Goal: Task Accomplishment & Management: Complete application form

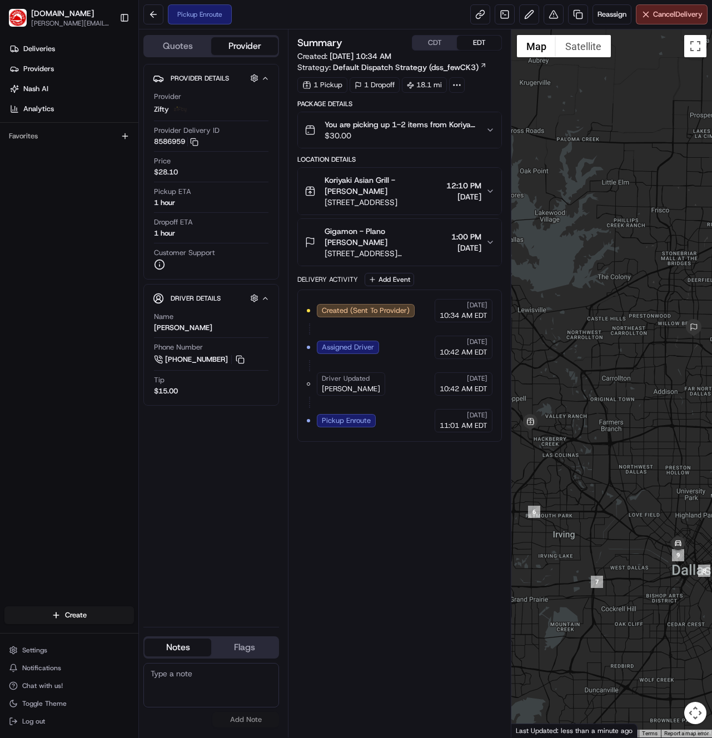
click at [104, 625] on div "Create" at bounding box center [69, 615] width 138 height 27
click at [103, 621] on html "Waiter.com richard.lyman@waiter.com Toggle Sidebar Deliveries Providers Nash AI…" at bounding box center [356, 369] width 712 height 738
click at [173, 638] on link "Delivery" at bounding box center [201, 636] width 124 height 20
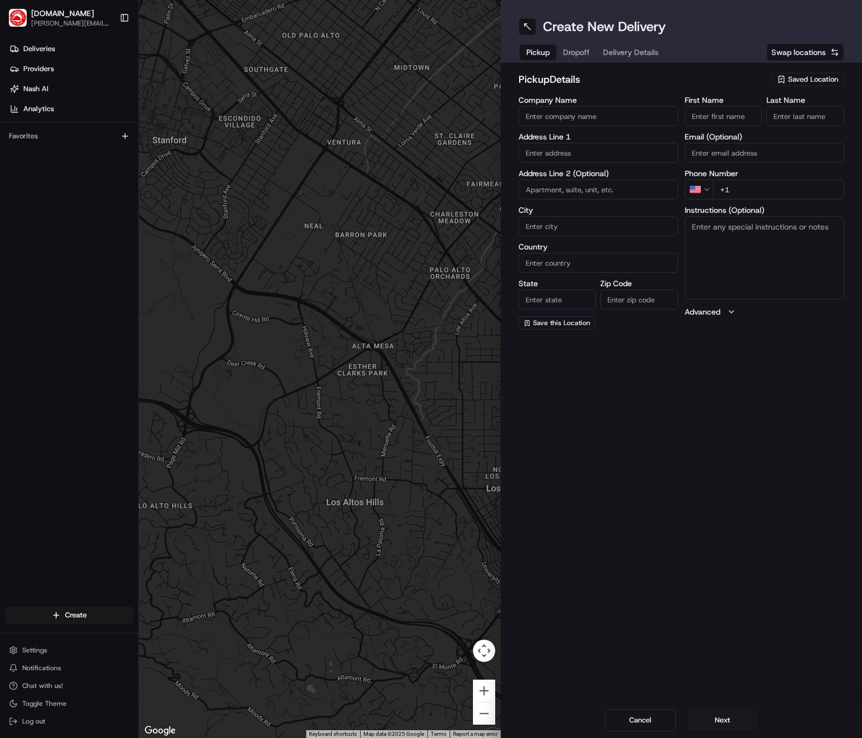
click at [606, 108] on input "Company Name" at bounding box center [599, 116] width 160 height 20
type input "El Gran Taco"
click at [564, 160] on input "text" at bounding box center [599, 153] width 160 height 20
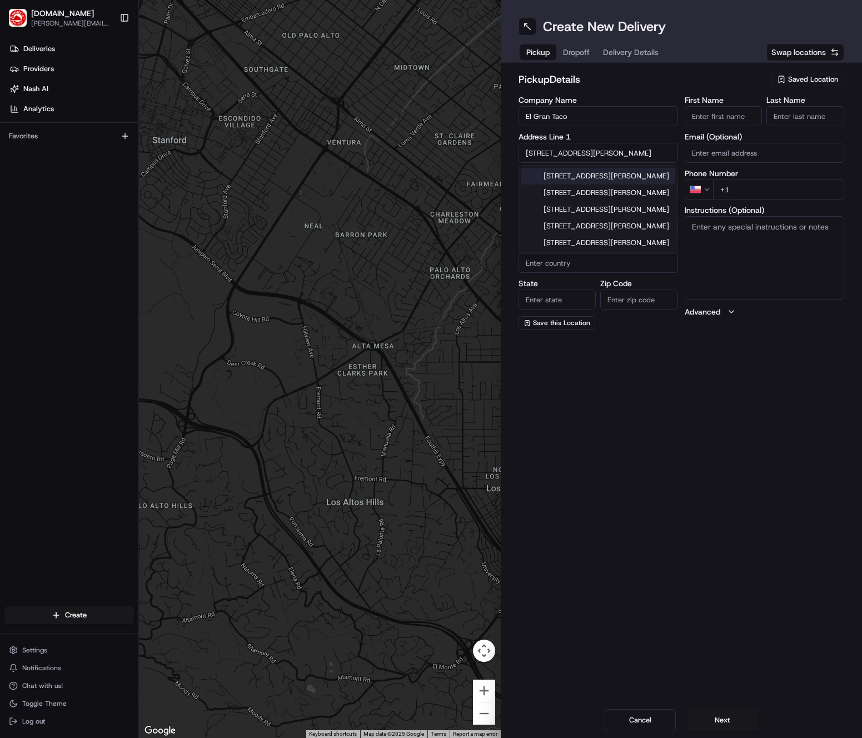
click at [588, 176] on div "1112 Martin Luther King Junior Way, Seattle, WA" at bounding box center [598, 176] width 154 height 17
type input "[STREET_ADDRESS][PERSON_NAME]"
type input "Seattle"
type input "United States"
type input "WA"
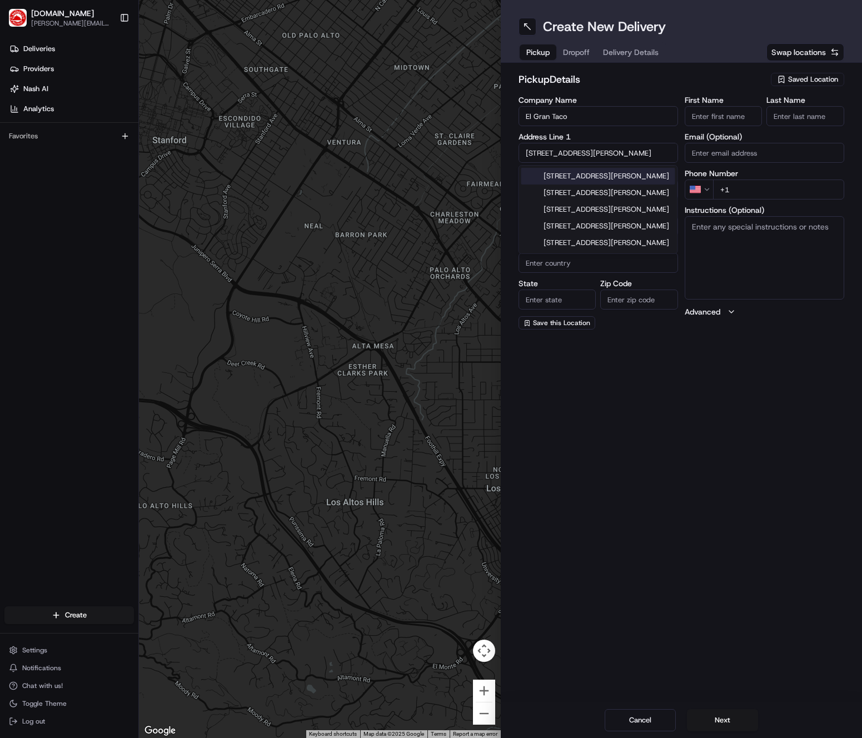
type input "98122"
type input "1112 Martin Luther King Junior Way"
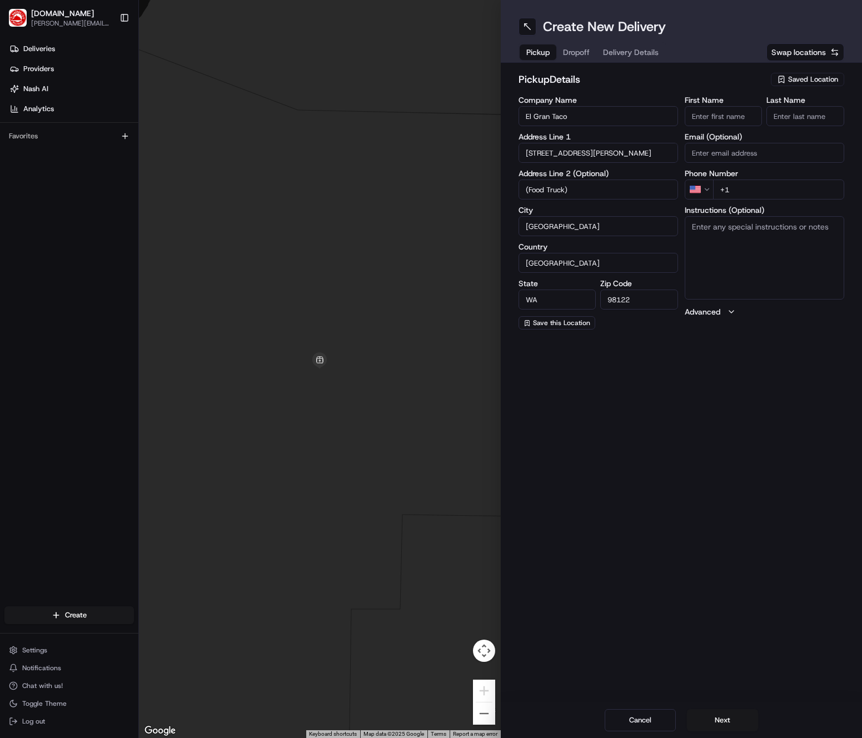
type input "(Food Truck)"
click at [712, 120] on input "First Name" at bounding box center [724, 116] width 78 height 20
type input "Evan"
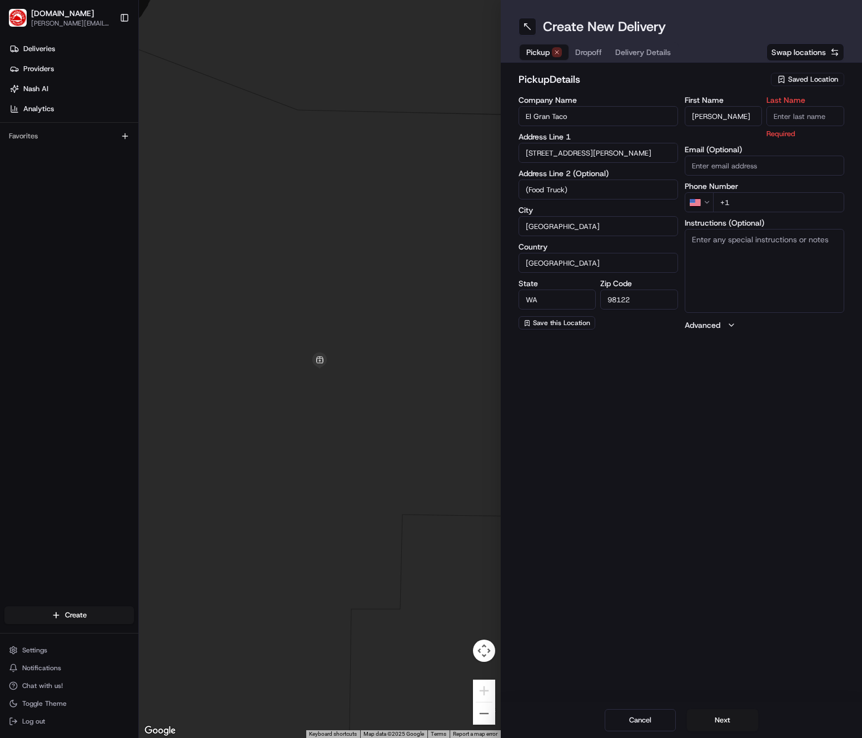
click at [712, 121] on input "Last Name" at bounding box center [806, 116] width 78 height 20
type input "Reisbeck"
click at [712, 197] on input "+1" at bounding box center [778, 202] width 131 height 20
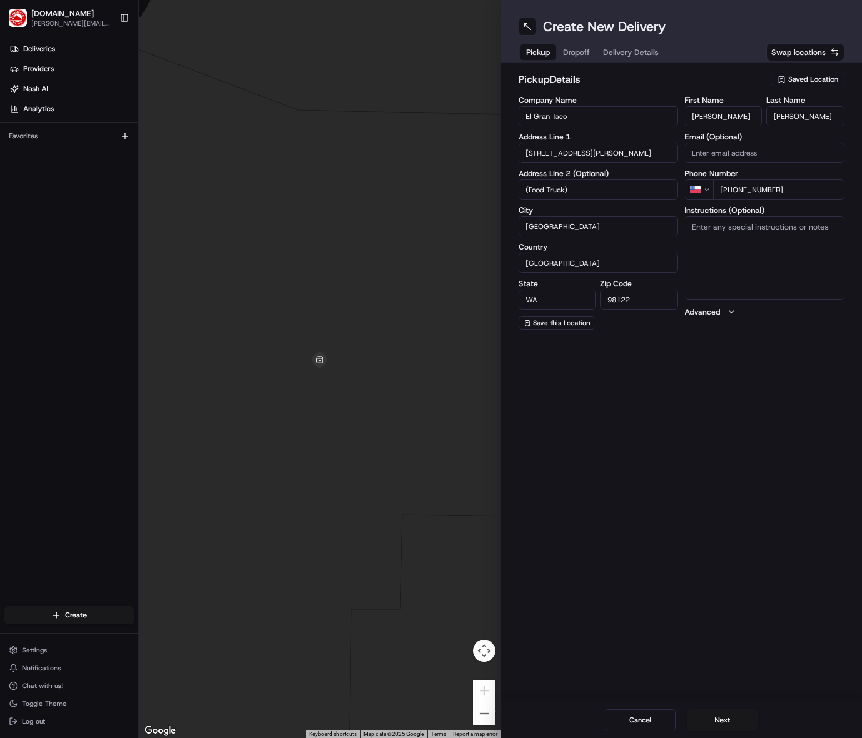
type input "+1 650 417 7866"
click at [712, 253] on textarea "Instructions (Optional)" at bounding box center [765, 257] width 160 height 83
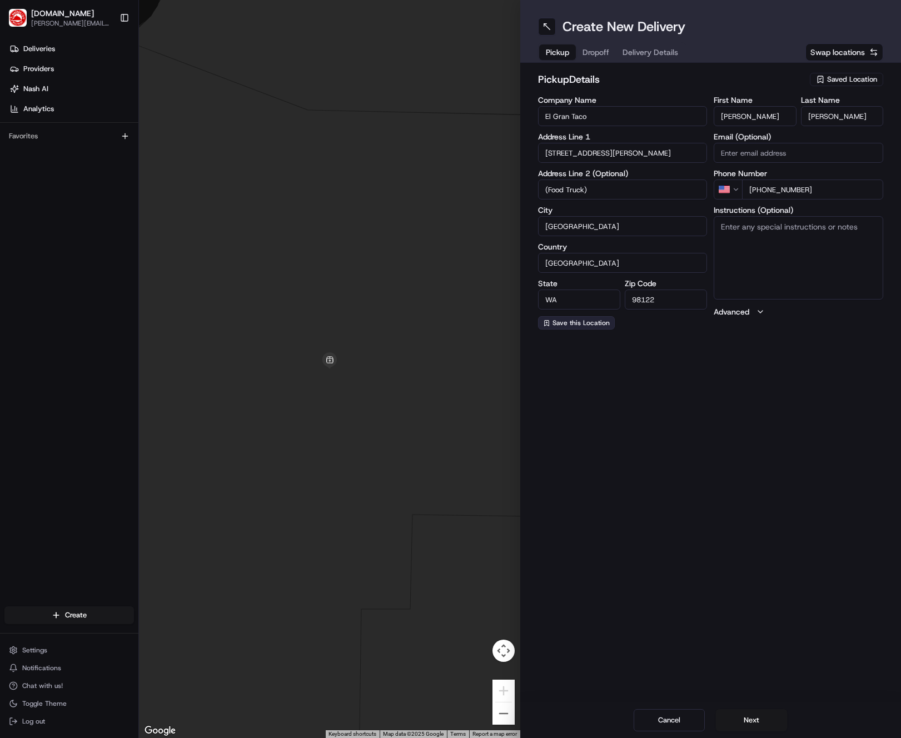
click at [590, 325] on span "Save this Location" at bounding box center [581, 323] width 57 height 9
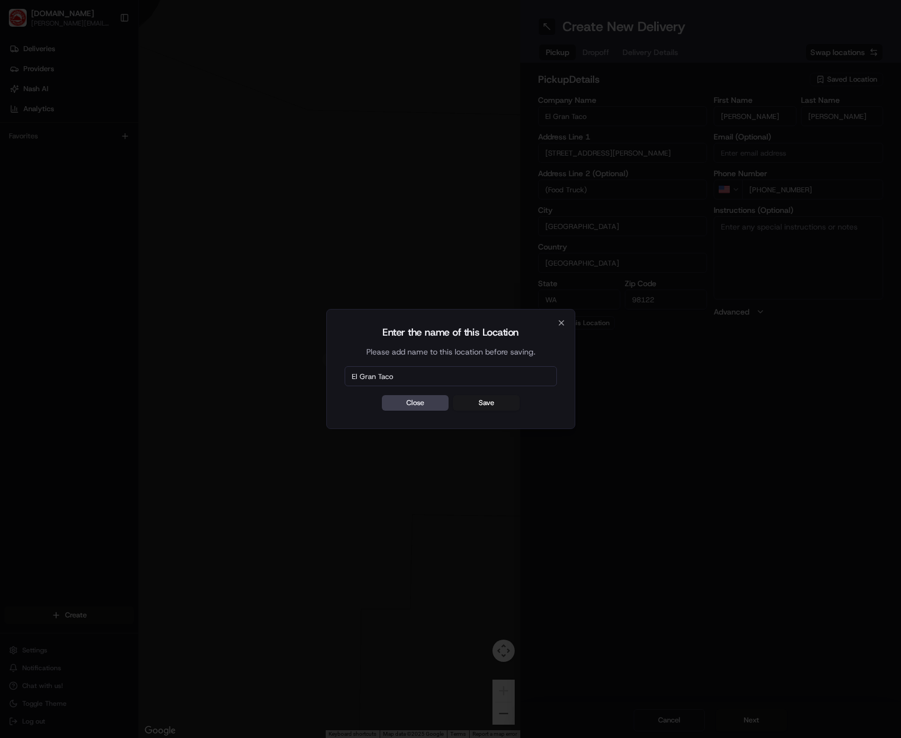
click at [409, 373] on input "El Gran Taco" at bounding box center [451, 376] width 212 height 20
type input "El Gran Taco - Seattle"
click at [487, 401] on button "Save" at bounding box center [486, 403] width 67 height 16
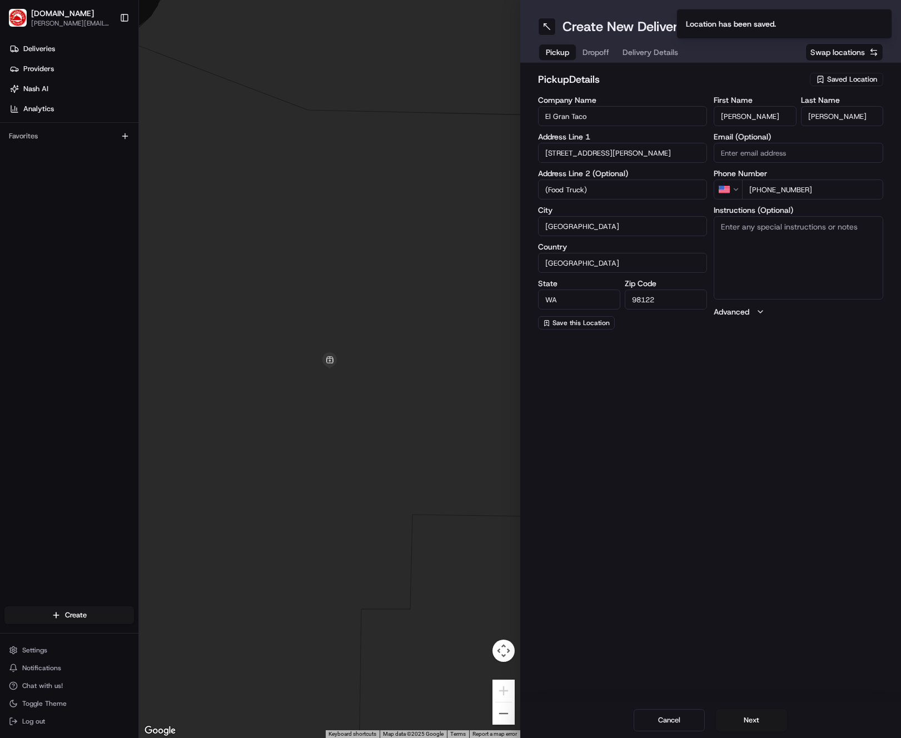
click at [583, 49] on div "Pickup Dropoff Delivery Details" at bounding box center [612, 52] width 148 height 20
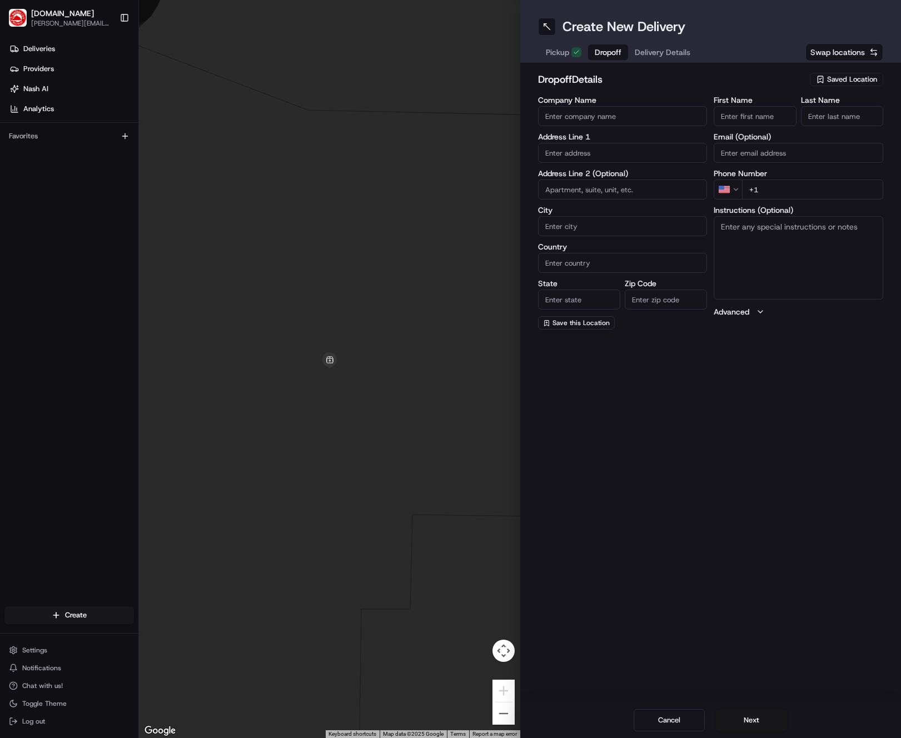
click at [712, 79] on span "Saved Location" at bounding box center [852, 79] width 50 height 10
type input "sprout"
type input "Sprout Social"
type input "800 5th Ave"
type input "#1500"
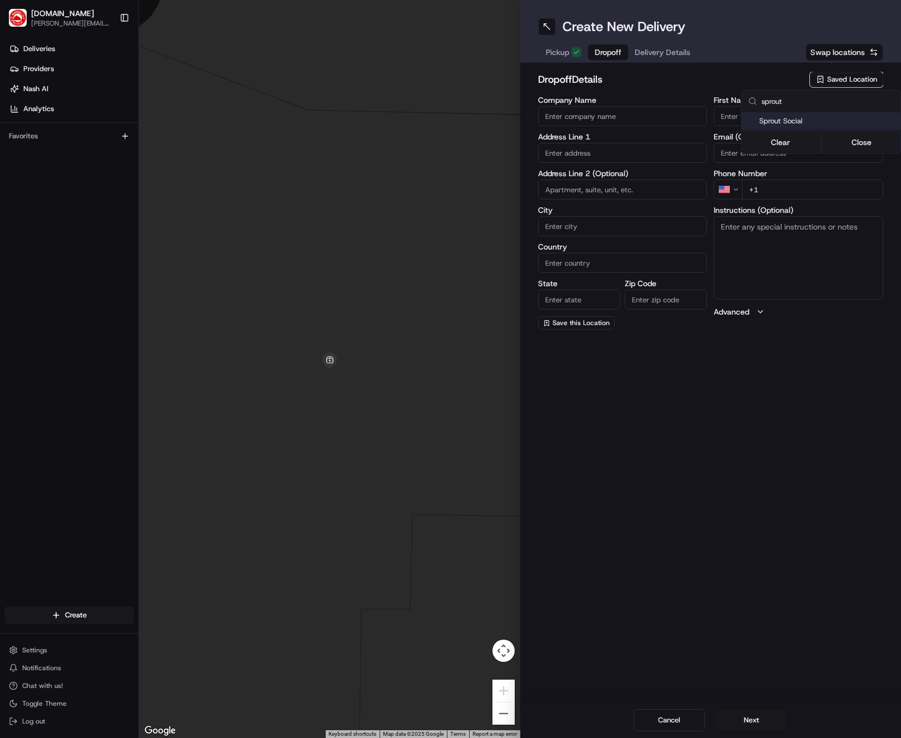
type input "Seattle"
type input "US"
type input "WA"
type input "98104"
type input "Evan"
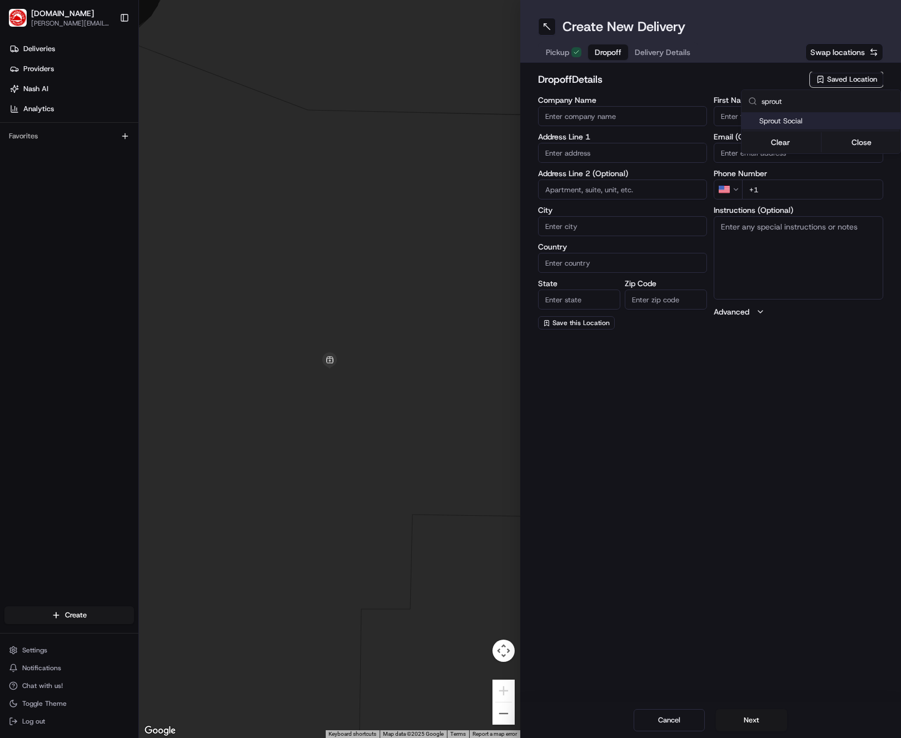
type input "Reisbeck"
type input "+1 650 417 7844"
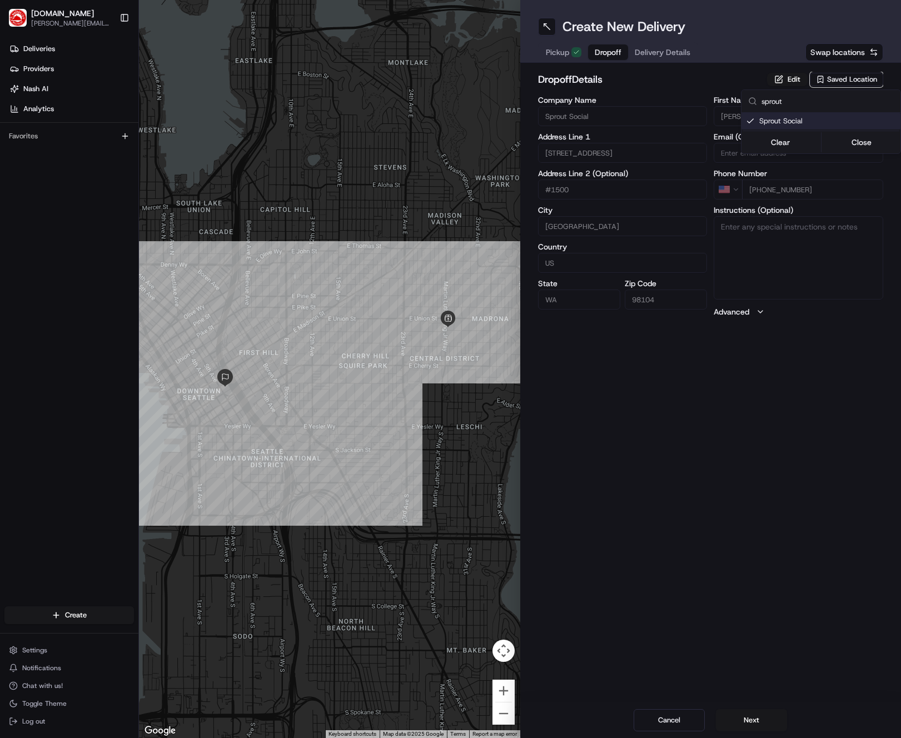
type input "sprout"
click at [712, 458] on html "Waiter.com richard.lyman@waiter.com Toggle Sidebar Deliveries Providers Nash AI…" at bounding box center [450, 369] width 901 height 738
click at [712, 716] on button "Next" at bounding box center [751, 720] width 71 height 22
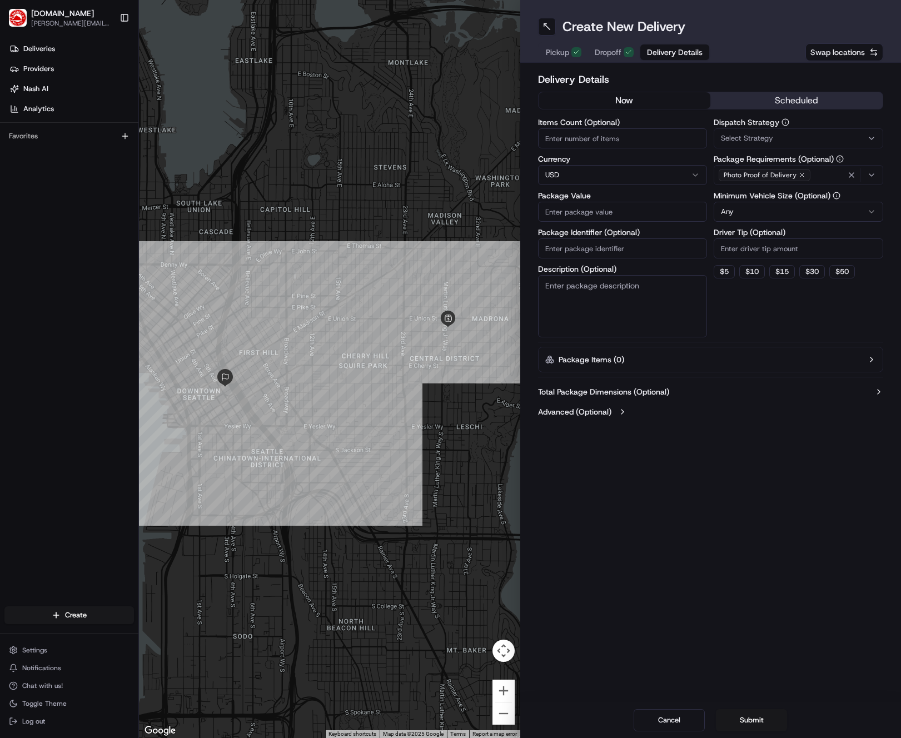
click at [712, 92] on div "now scheduled" at bounding box center [711, 101] width 346 height 18
click at [712, 96] on button "scheduled" at bounding box center [796, 100] width 172 height 17
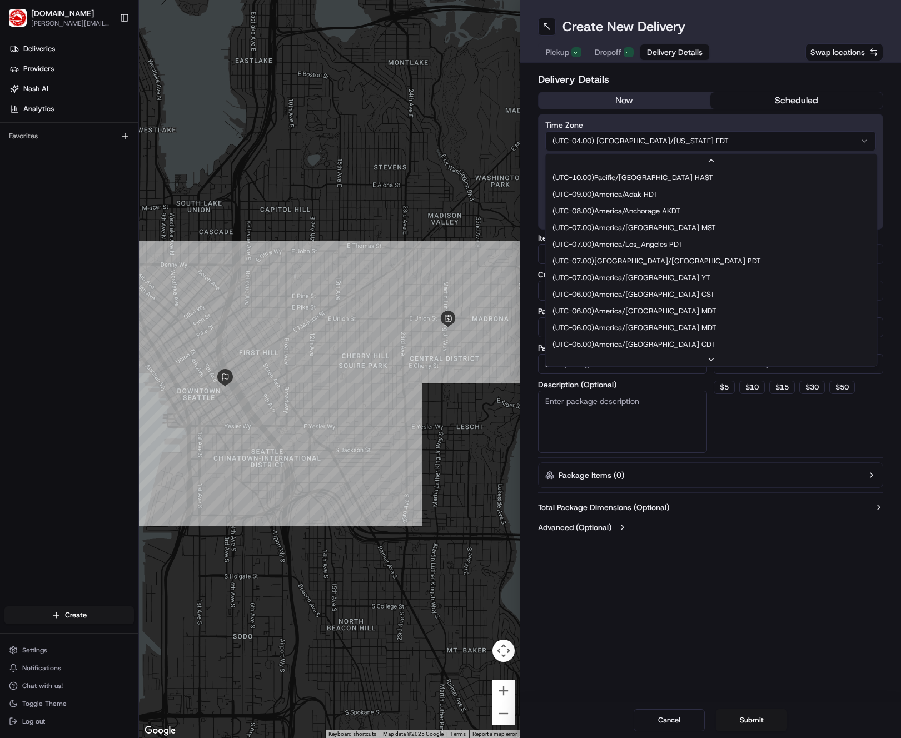
click at [686, 150] on html "Waiter.com richard.lyman@waiter.com Toggle Sidebar Deliveries Providers Nash AI…" at bounding box center [450, 369] width 901 height 738
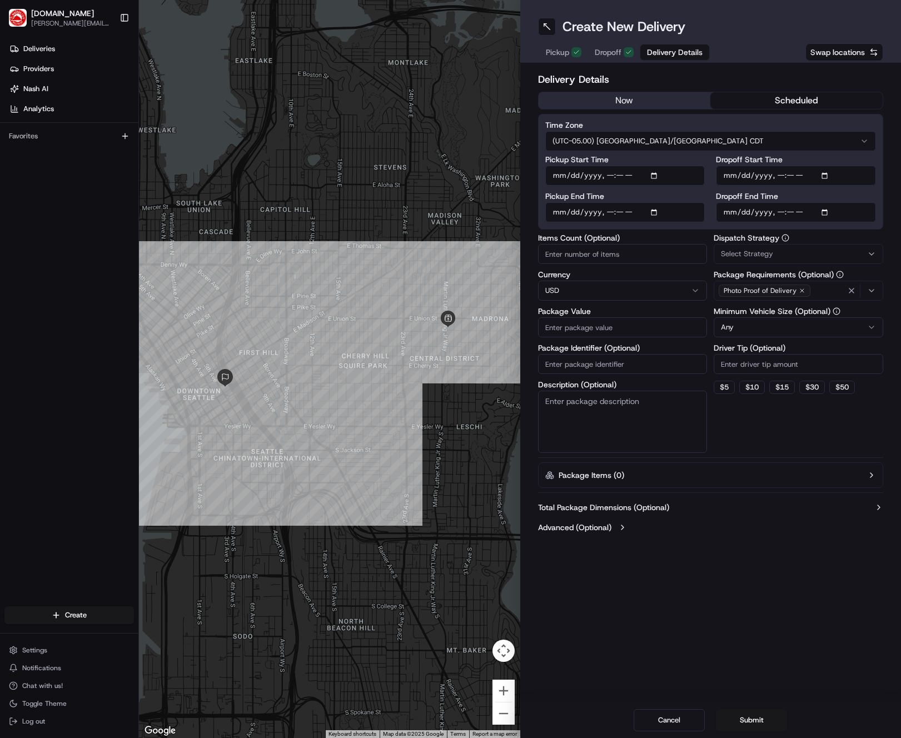
click at [581, 176] on input "Pickup Start Time" at bounding box center [625, 176] width 160 height 20
click at [658, 181] on input "Pickup Start Time" at bounding box center [625, 176] width 160 height 20
click at [659, 178] on input "Pickup Start Time" at bounding box center [625, 176] width 160 height 20
type input "2025-08-18T23:25"
click at [699, 153] on div "Time Zone (UTC-05.00) America/Chicago CDT Pickup Start Time Pickup End Time Dro…" at bounding box center [711, 172] width 346 height 116
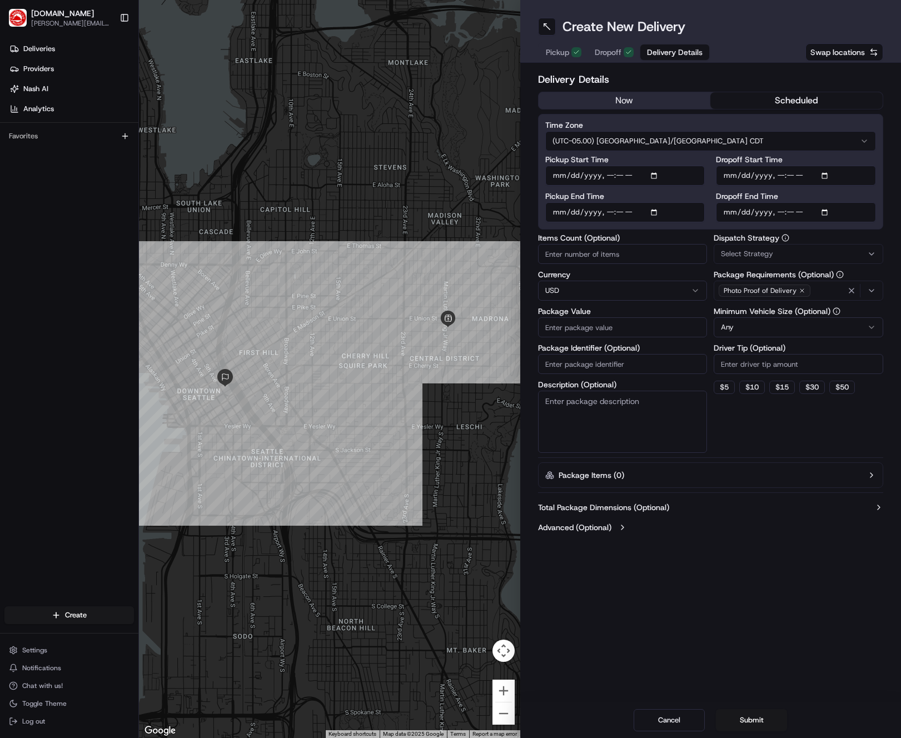
click at [656, 213] on input "Pickup End Time" at bounding box center [625, 212] width 160 height 20
type input "2025-08-18T23:35"
click at [708, 195] on div "Pickup Start Time Pickup End Time Dropoff Start Time Dropoff End Time" at bounding box center [710, 189] width 331 height 67
click at [712, 177] on input "Dropoff Start Time" at bounding box center [796, 176] width 160 height 20
click at [712, 156] on div "Time Zone (UTC-05.00) America/Chicago CDT Pickup Start Time Pickup End Time Dro…" at bounding box center [711, 172] width 346 height 116
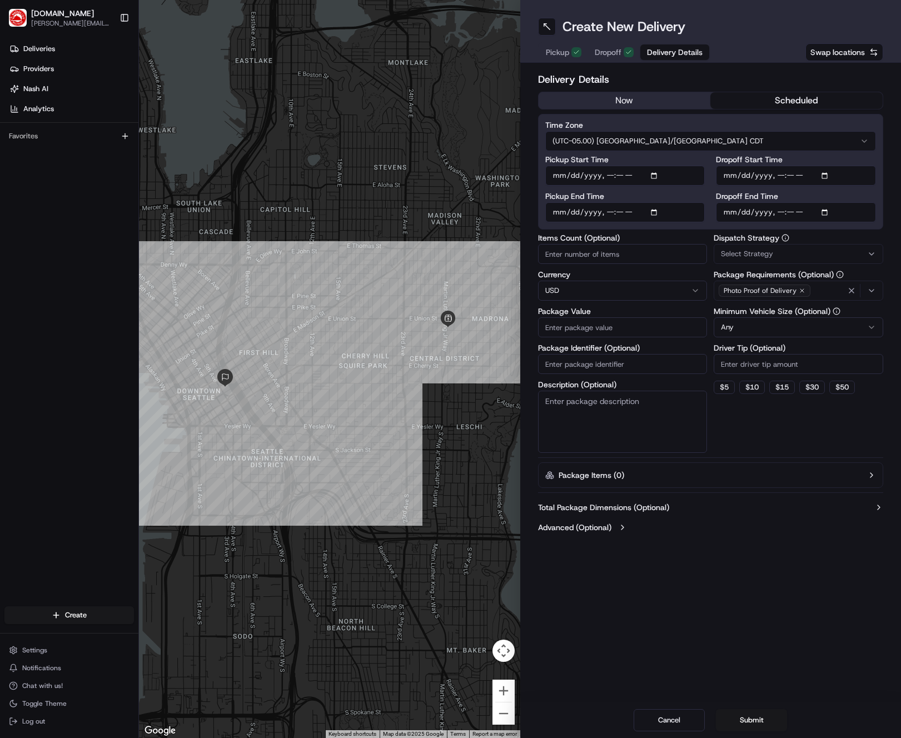
click at [712, 173] on input "Dropoff Start Time" at bounding box center [796, 176] width 160 height 20
click at [712, 175] on input "Dropoff Start Time" at bounding box center [796, 176] width 160 height 20
type input "2025-08-18T11:55"
click at [712, 210] on input "Dropoff End Time" at bounding box center [796, 212] width 160 height 20
type input "2025-08-18T12:05"
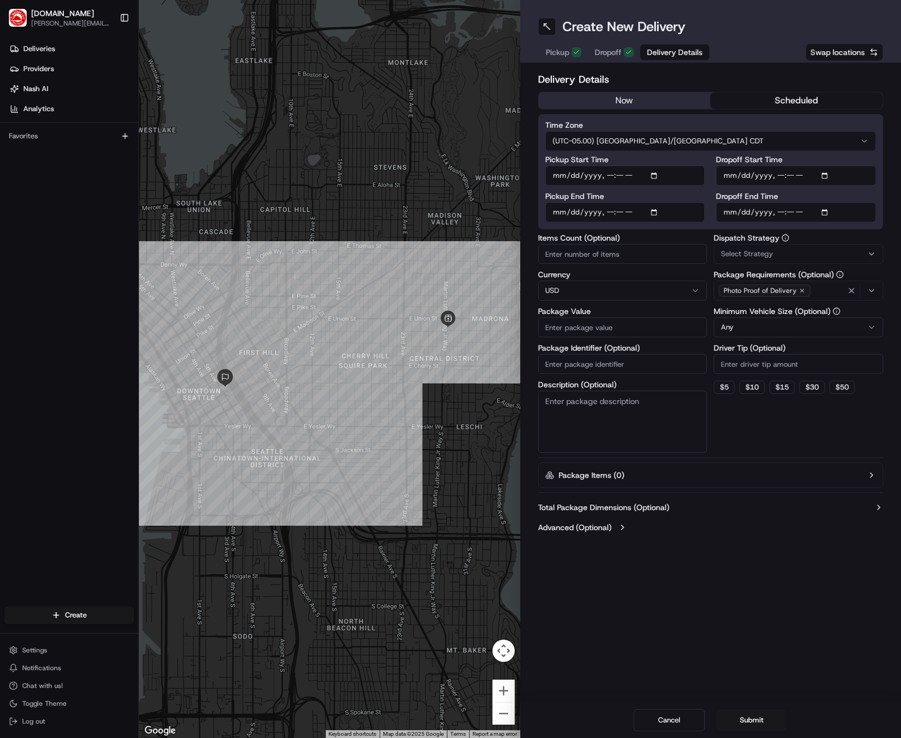
click at [712, 237] on label "Dispatch Strategy" at bounding box center [799, 238] width 170 height 8
click at [712, 250] on icon "button" at bounding box center [871, 254] width 9 height 9
click at [712, 314] on span "Default Dispatch Strategy" at bounding box center [801, 315] width 137 height 10
click at [586, 324] on html "Waiter.com richard.lyman@waiter.com Toggle Sidebar Deliveries Providers Nash AI…" at bounding box center [450, 369] width 901 height 738
click at [605, 324] on input "Package Value" at bounding box center [623, 327] width 170 height 20
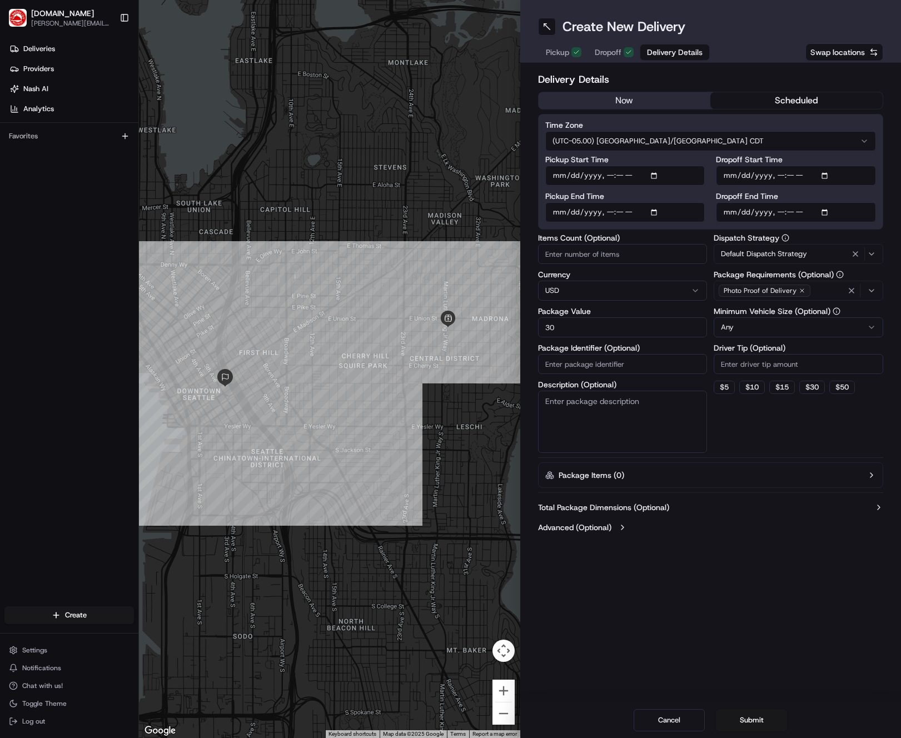
type input "30"
click at [712, 386] on button "$ 15" at bounding box center [782, 387] width 26 height 13
type input "15"
click at [691, 416] on textarea "Description (Optional)" at bounding box center [623, 422] width 170 height 62
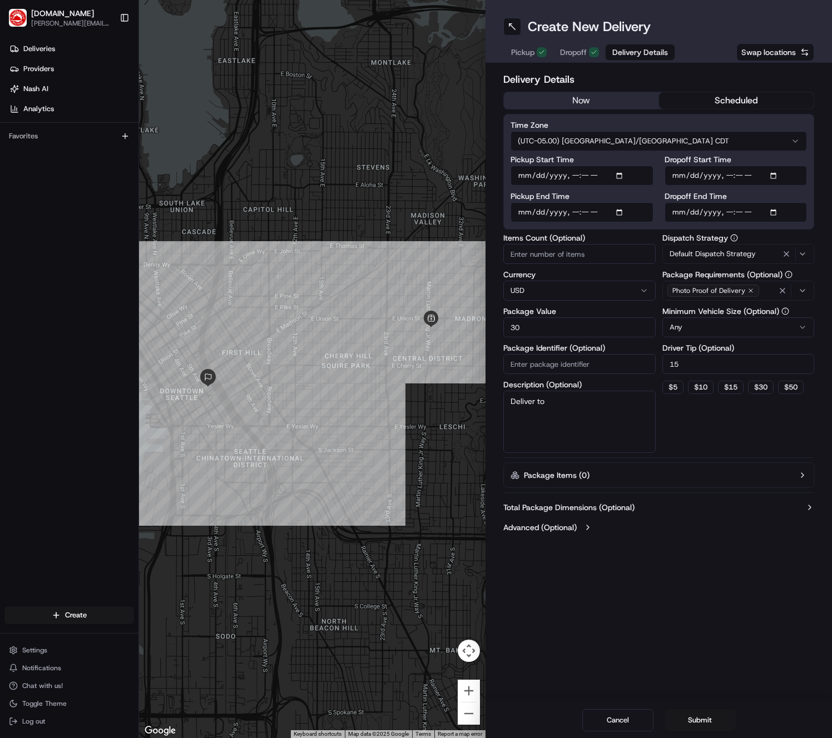
type textarea "Deliver to"
paste textarea "Park in one of the smaller parking spaces and present your ID to the security g…"
paste textarea "Scan the pass inside the freight elevator and press 15. Once upstairs, enter th…"
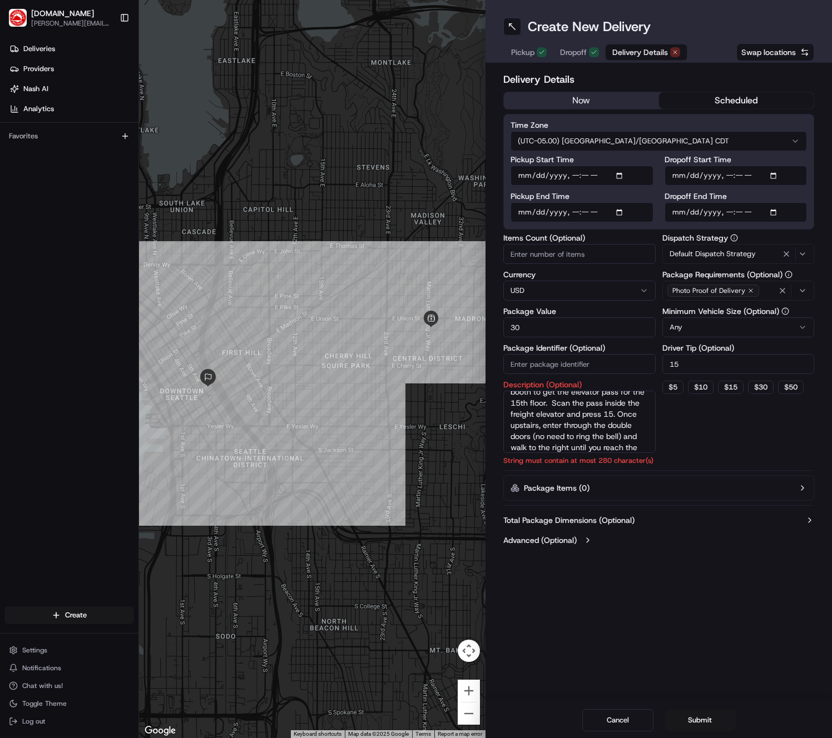
scroll to position [81, 0]
drag, startPoint x: 643, startPoint y: 449, endPoint x: 525, endPoint y: 411, distance: 123.1
click at [525, 411] on textarea "Enter Loading Dock from Marion Street (do not use the front entrance). Park in …" at bounding box center [579, 422] width 152 height 62
click at [610, 435] on textarea "Enter Loading Dock from Marion Street (do not use the front entrance). Park in …" at bounding box center [579, 422] width 152 height 62
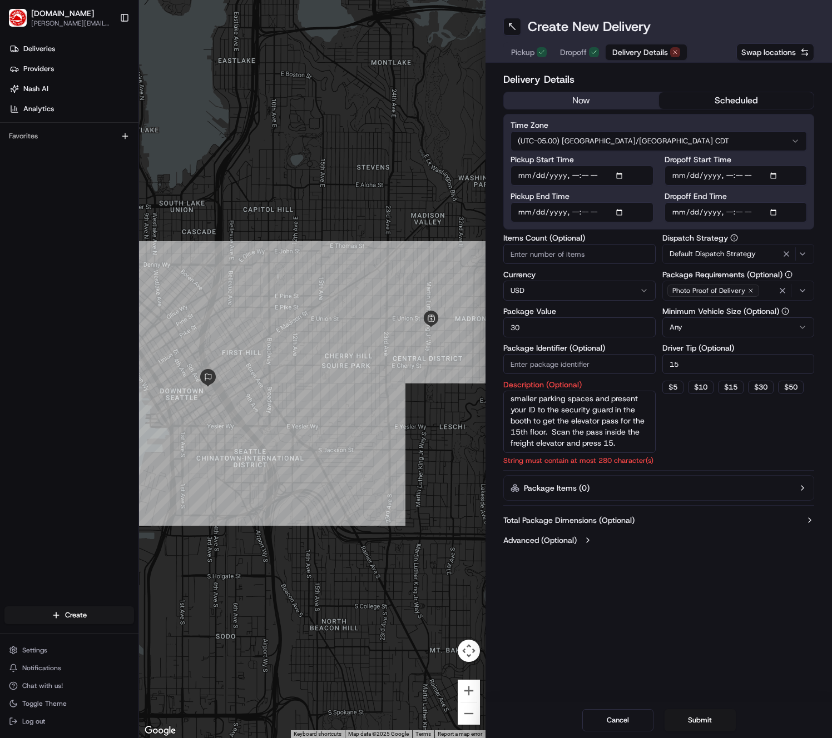
scroll to position [48, 0]
click at [712, 448] on div "Dispatch Strategy Default Dispatch Strategy Package Requirements (Optional) Pho…" at bounding box center [738, 343] width 152 height 219
click at [589, 429] on textarea "Enter Loading Dock from Marion Street (do not use the front entrance). Park in …" at bounding box center [579, 422] width 152 height 62
click at [596, 445] on textarea "Enter Loading Dock from Marion Street (do not use the front entrance). Park in …" at bounding box center [579, 422] width 152 height 62
paste textarea "Once upstairs, enter through the double doors (no need to ring the bell) and wa…"
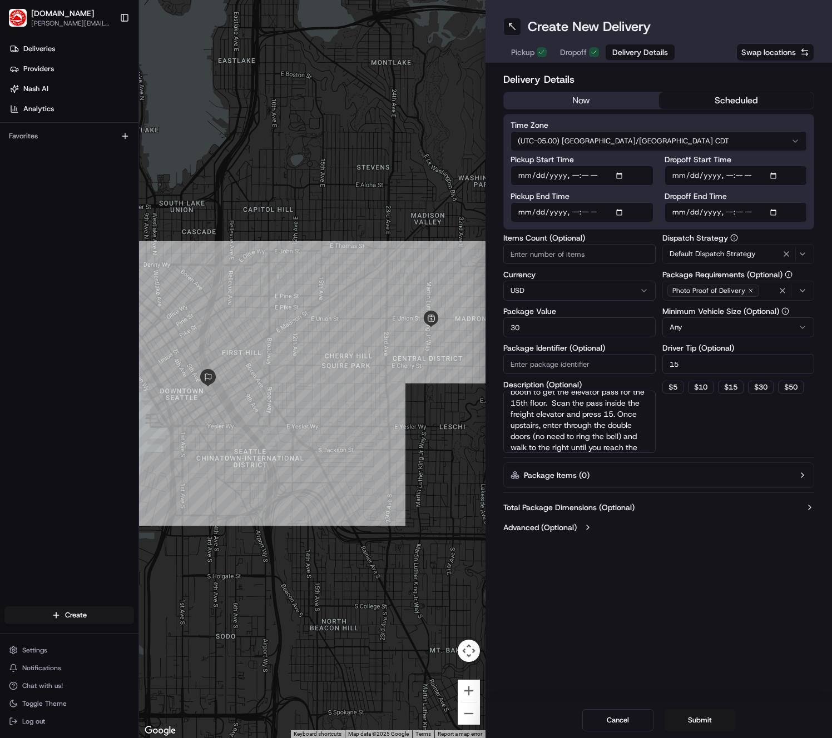
scroll to position [81, 0]
drag, startPoint x: 545, startPoint y: 415, endPoint x: 621, endPoint y: 450, distance: 84.1
click at [621, 450] on textarea "Enter Loading Dock from Marion Street (do not use the front entrance). Park in …" at bounding box center [579, 422] width 152 height 62
click at [626, 441] on textarea "Enter Loading Dock from Marion Street (do not use the front entrance). Park in …" at bounding box center [579, 422] width 152 height 62
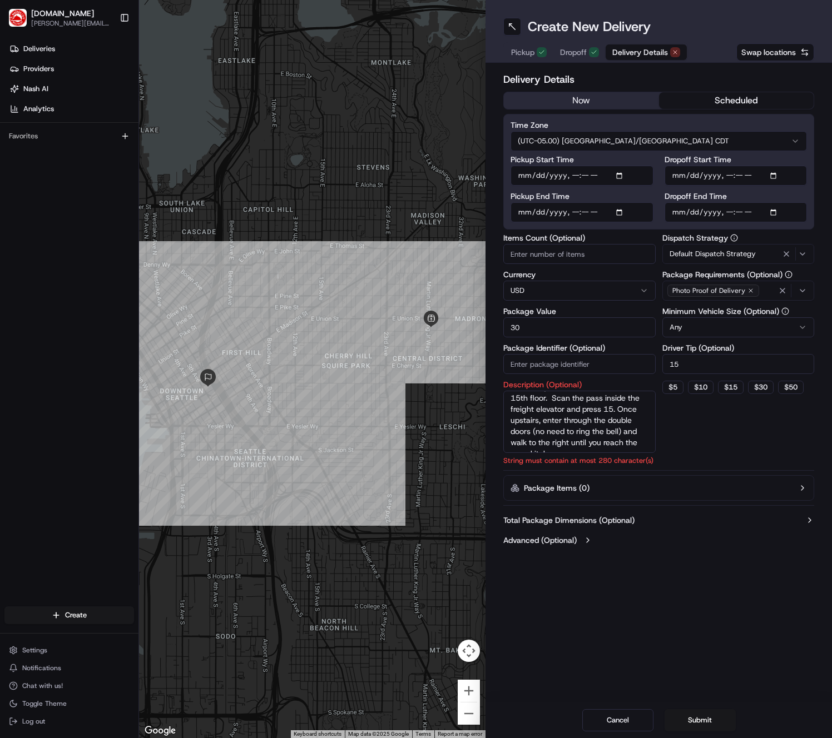
drag, startPoint x: 641, startPoint y: 444, endPoint x: 541, endPoint y: 434, distance: 100.1
click at [541, 434] on textarea "Enter Loading Dock from Marion Street (do not use the front entrance). Park in …" at bounding box center [579, 422] width 152 height 62
drag, startPoint x: 579, startPoint y: 447, endPoint x: 531, endPoint y: 425, distance: 52.5
click at [525, 421] on textarea "Enter Loading Dock from Marion Street (do not use the front entrance). Park in …" at bounding box center [579, 422] width 152 height 62
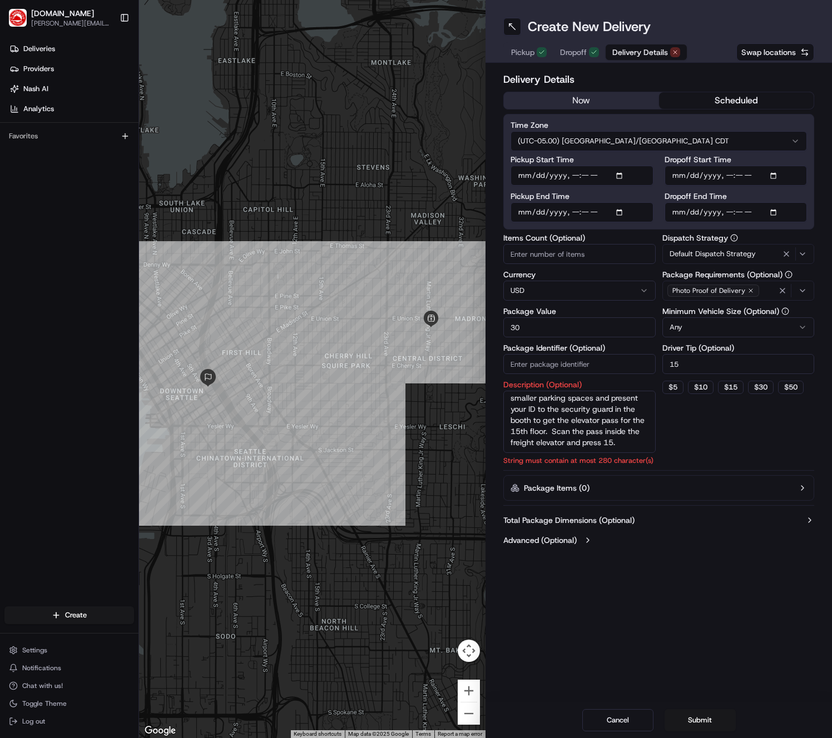
scroll to position [48, 0]
click at [601, 439] on textarea "Enter Loading Dock from Marion Street (do not use the front entrance). Park in …" at bounding box center [579, 422] width 152 height 62
drag, startPoint x: 576, startPoint y: 444, endPoint x: 573, endPoint y: 430, distance: 13.8
click at [573, 430] on textarea "Enter Loading Dock from Marion Street (do not use the front entrance). Park in …" at bounding box center [579, 422] width 152 height 62
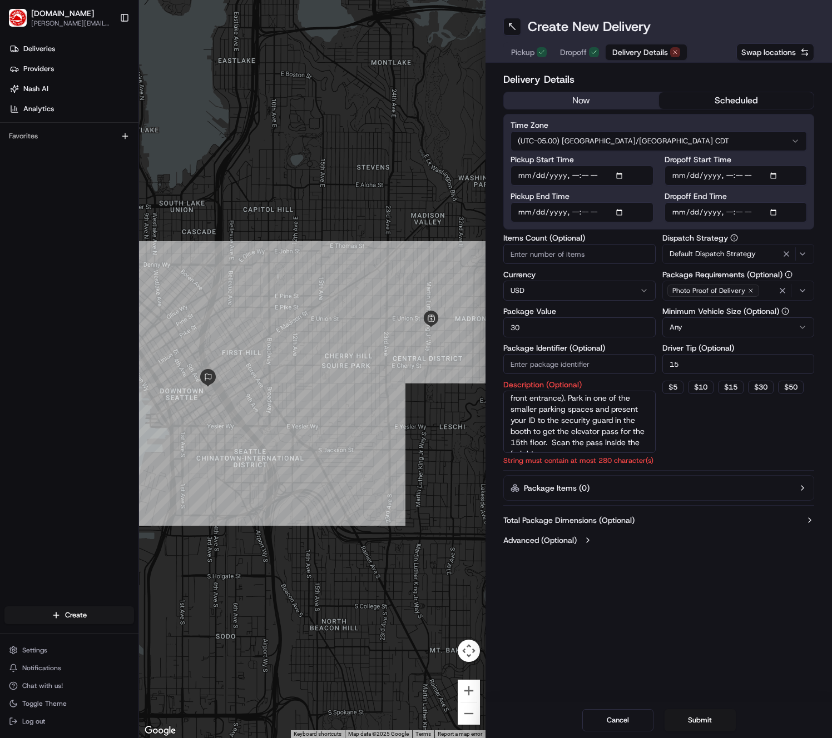
drag, startPoint x: 614, startPoint y: 444, endPoint x: 566, endPoint y: 435, distance: 48.2
click at [566, 435] on textarea "Enter Loading Dock from Marion Street (do not use the front entrance). Park in …" at bounding box center [579, 422] width 152 height 62
type textarea "Enter Loading Dock from Marion Street (do not use the front entrance). Park in …"
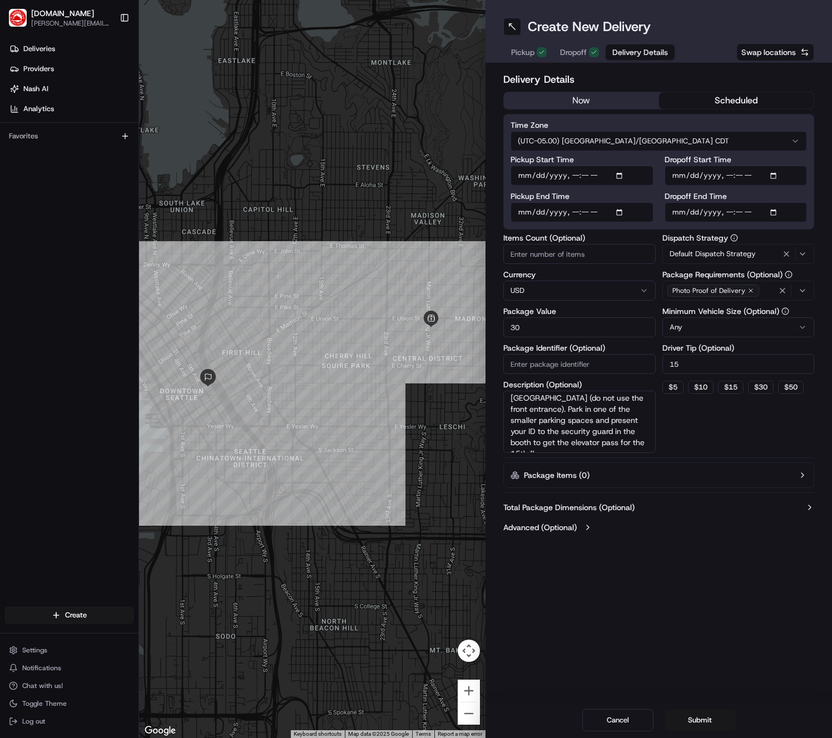
click at [712, 639] on div "Create New Delivery Pickup Dropoff Delivery Details Swap locations Delivery Det…" at bounding box center [658, 369] width 346 height 738
click at [610, 442] on textarea "Enter Loading Dock from Marion Street (do not use the front entrance). Park in …" at bounding box center [579, 422] width 152 height 62
click at [624, 170] on input "Pickup Start Time" at bounding box center [581, 176] width 143 height 20
click at [623, 172] on input "Pickup Start Time" at bounding box center [581, 176] width 143 height 20
type input "2025-08-18T11:25"
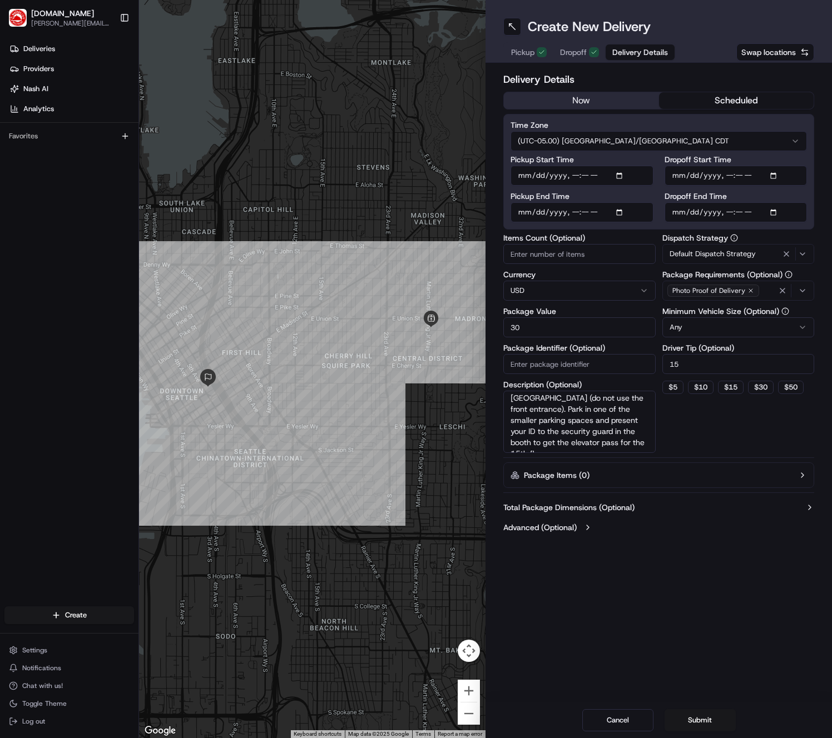
drag, startPoint x: 645, startPoint y: 160, endPoint x: 641, endPoint y: 175, distance: 15.5
click at [645, 160] on label "Pickup Start Time" at bounding box center [581, 160] width 143 height 8
click at [645, 166] on input "Pickup Start Time" at bounding box center [581, 176] width 143 height 20
click at [621, 217] on input "Pickup End Time" at bounding box center [581, 212] width 143 height 20
click at [618, 213] on input "Pickup End Time" at bounding box center [581, 212] width 143 height 20
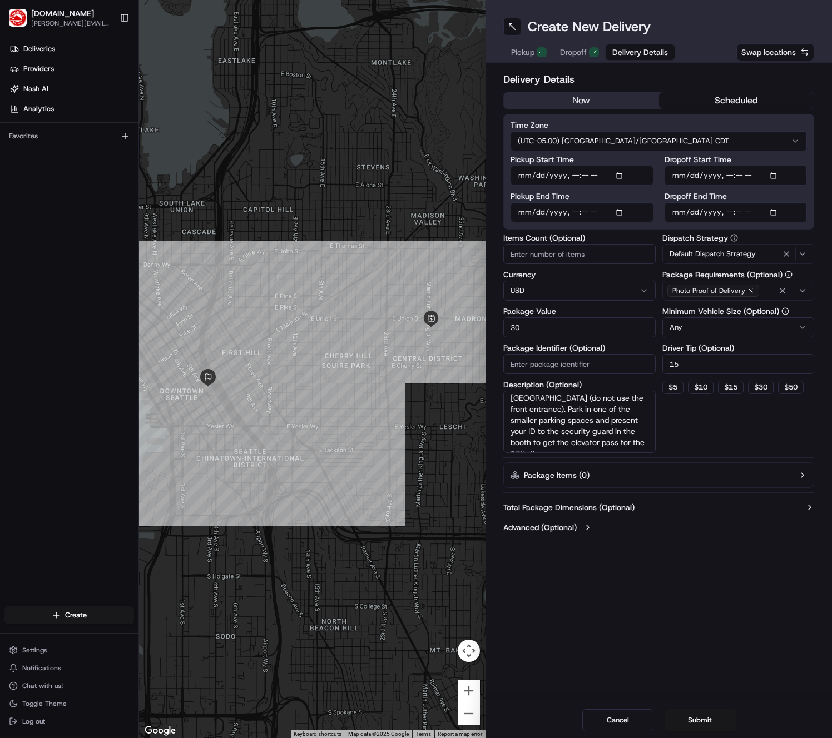
click at [623, 213] on input "Pickup End Time" at bounding box center [581, 212] width 143 height 20
type input "2025-08-18T11:35"
click at [658, 182] on div "Pickup Start Time Pickup End Time Dropoff Start Time Dropoff End Time" at bounding box center [658, 189] width 296 height 67
click at [581, 412] on textarea "Enter Loading Dock from Marion Street (do not use the front entrance). Park in …" at bounding box center [579, 422] width 152 height 62
click at [586, 450] on textarea "Enter Loading Dock from Marion Street (do not use the front entrance). Park in …" at bounding box center [579, 422] width 152 height 62
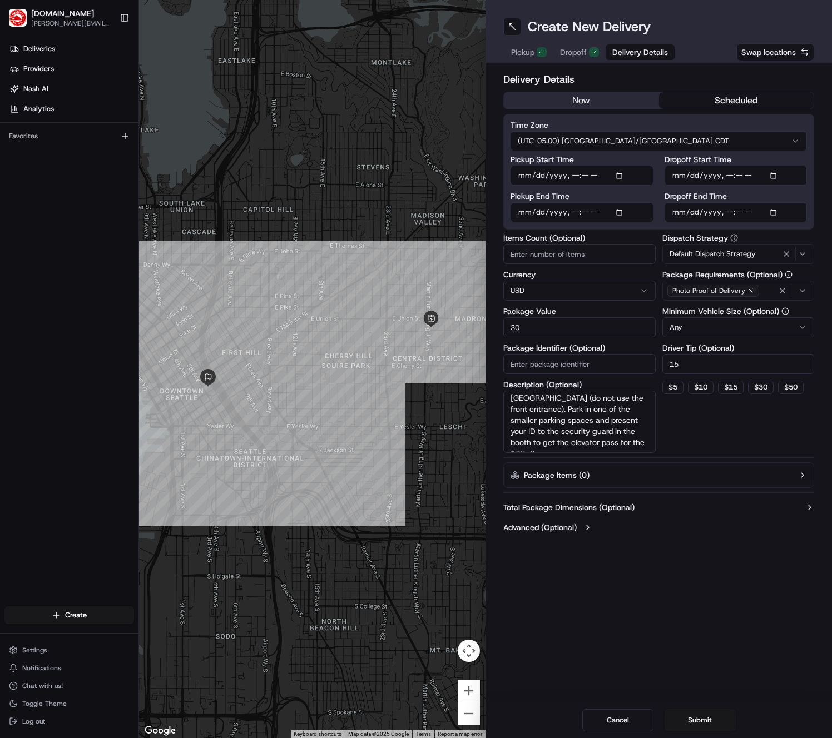
paste textarea "Scan the pass inside the freight elevator and press 15."
type textarea "Enter Loading Dock from [PERSON_NAME][GEOGRAPHIC_DATA] (do not use the front en…"
click at [709, 717] on button "Submit" at bounding box center [699, 720] width 71 height 22
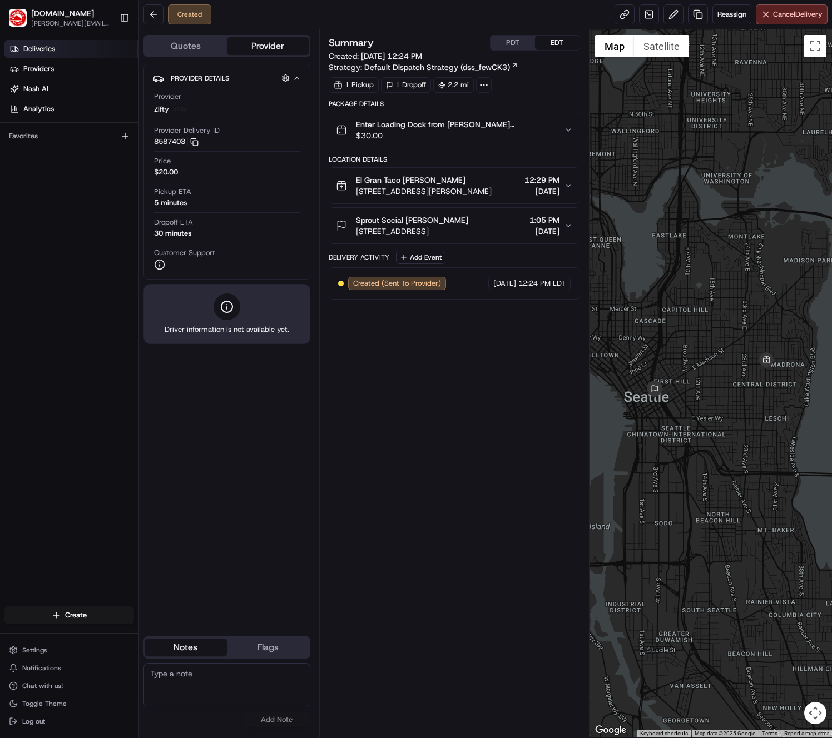
click at [38, 52] on span "Deliveries" at bounding box center [39, 49] width 32 height 10
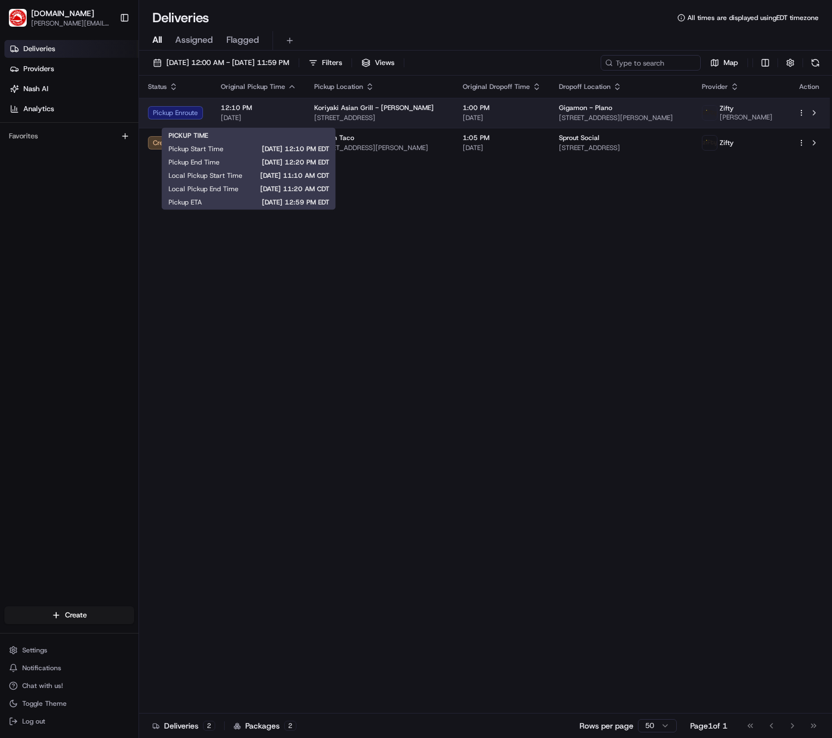
click at [246, 122] on span "[DATE]" at bounding box center [259, 117] width 76 height 9
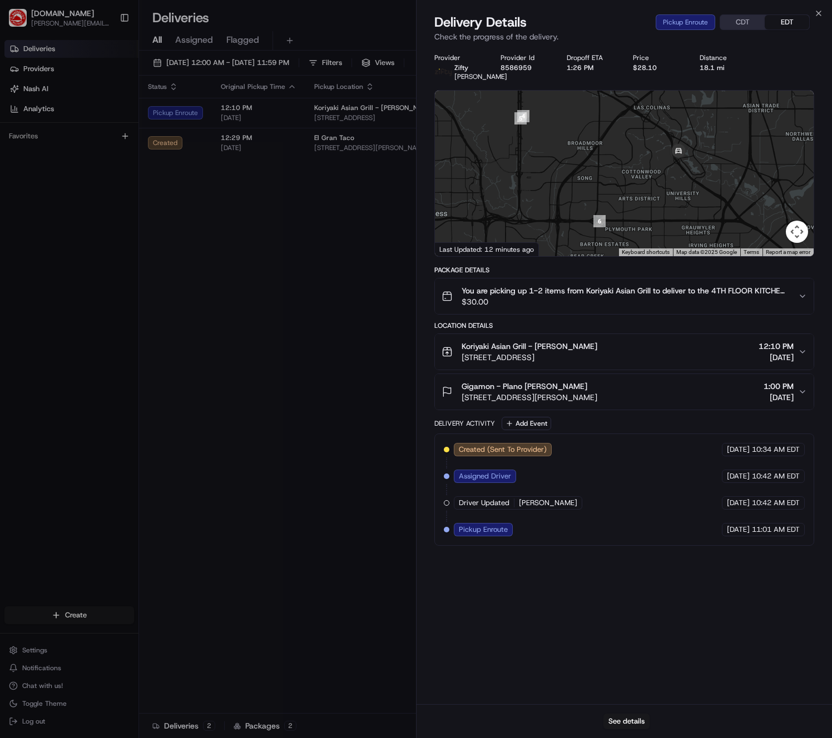
drag, startPoint x: 559, startPoint y: 171, endPoint x: 615, endPoint y: 135, distance: 67.5
click at [615, 135] on div at bounding box center [624, 174] width 379 height 166
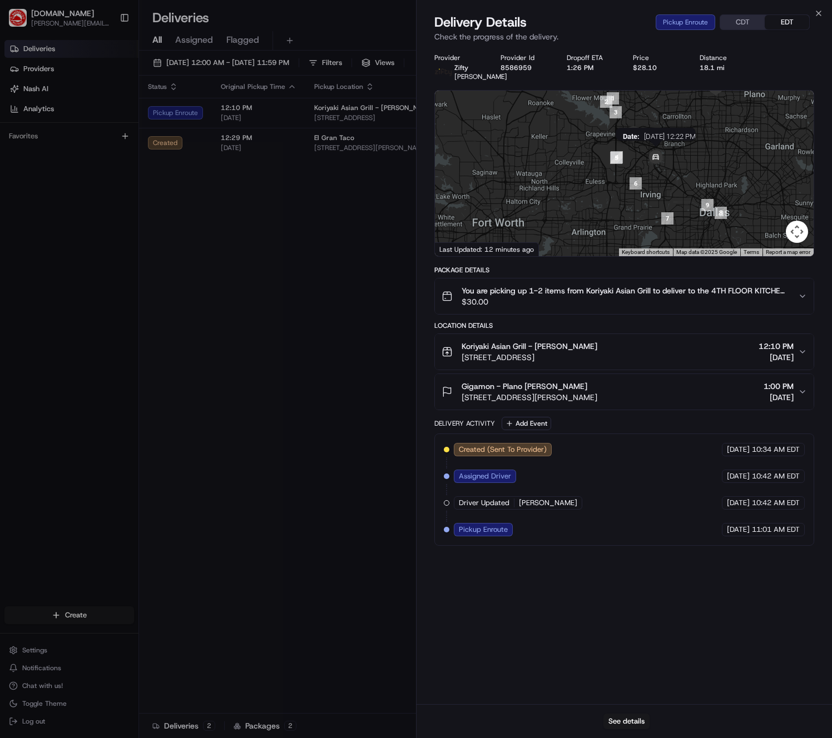
drag, startPoint x: 640, startPoint y: 192, endPoint x: 644, endPoint y: 177, distance: 15.9
click at [644, 177] on div "Date : 08/18/2025 12:22 PM" at bounding box center [624, 174] width 379 height 166
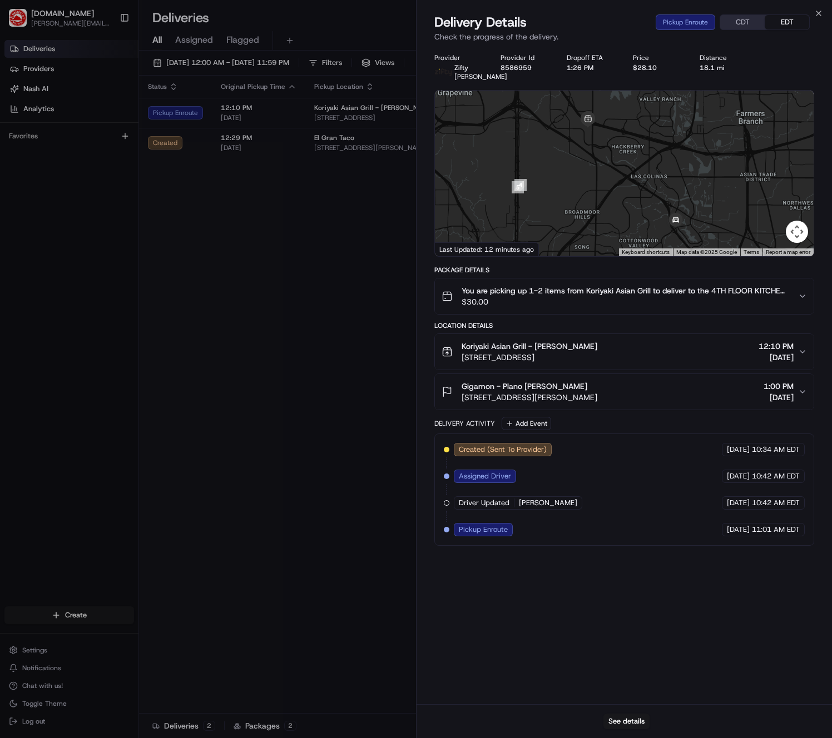
drag, startPoint x: 645, startPoint y: 159, endPoint x: 656, endPoint y: 201, distance: 43.3
click at [657, 200] on div at bounding box center [624, 174] width 379 height 166
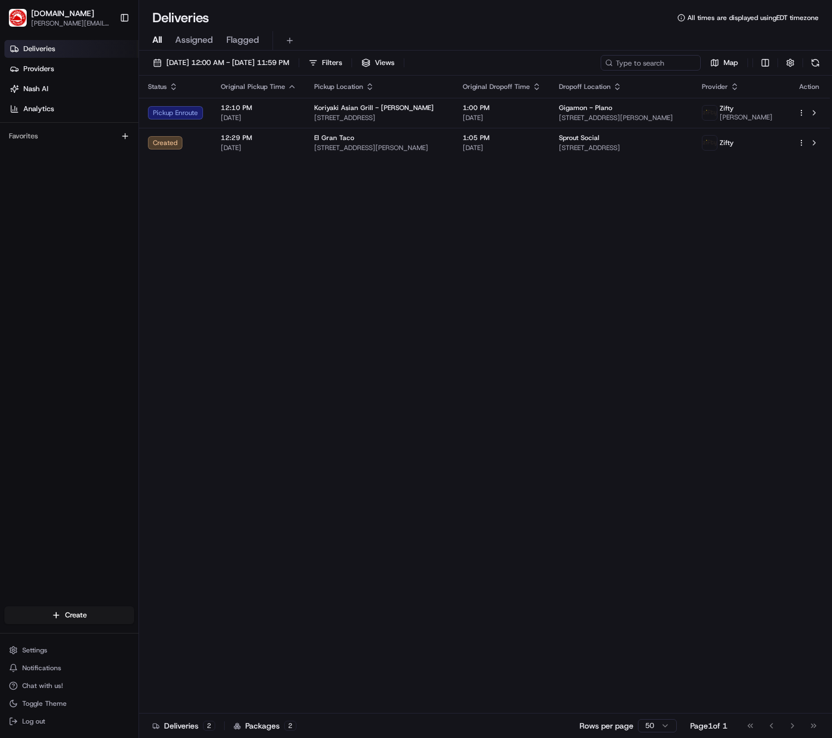
click at [81, 49] on link "Deliveries" at bounding box center [71, 49] width 134 height 18
click at [423, 243] on div "Status Original Pickup Time Pickup Location Original Dropoff Time Dropoff Locat…" at bounding box center [484, 395] width 690 height 638
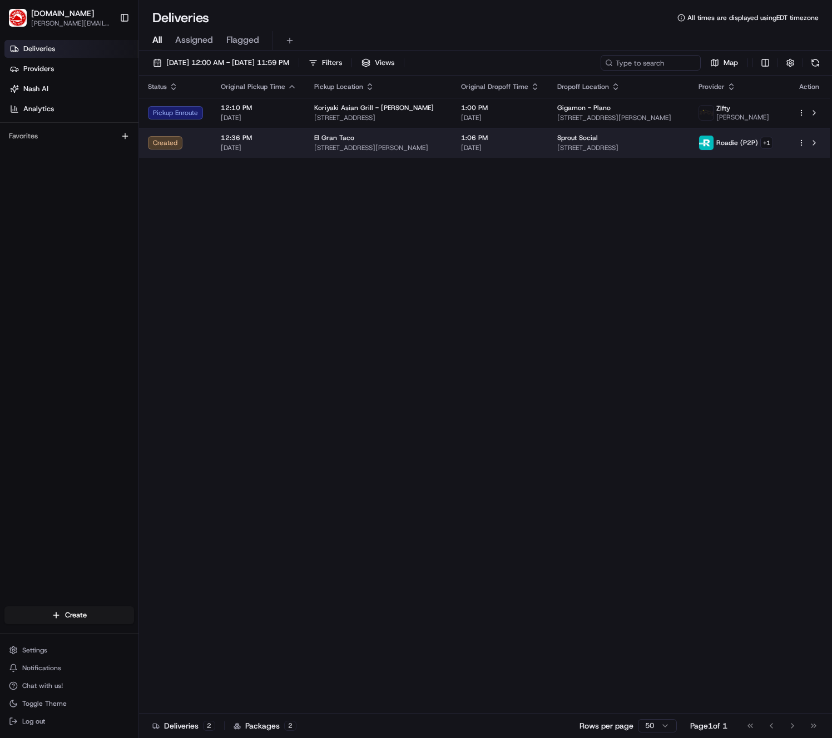
click at [346, 131] on td "El Gran Taco 1112 Martin Luther King Jr Way, Seattle, WA 98122, USA" at bounding box center [378, 143] width 147 height 30
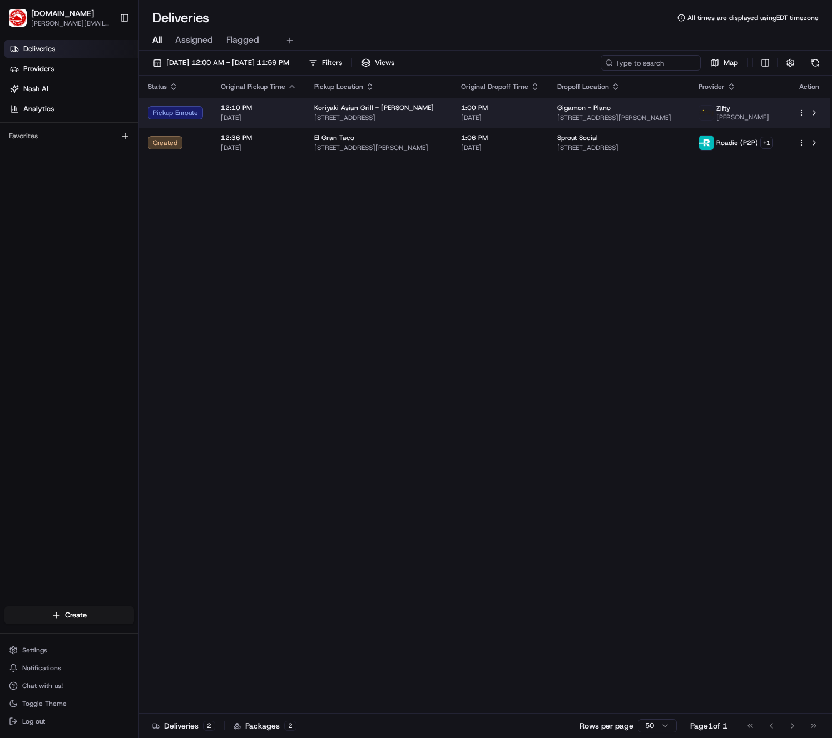
click at [364, 113] on span "[STREET_ADDRESS]" at bounding box center [378, 117] width 129 height 9
click at [684, 99] on td "Gigamon - Plano [STREET_ADDRESS][PERSON_NAME]" at bounding box center [618, 113] width 141 height 30
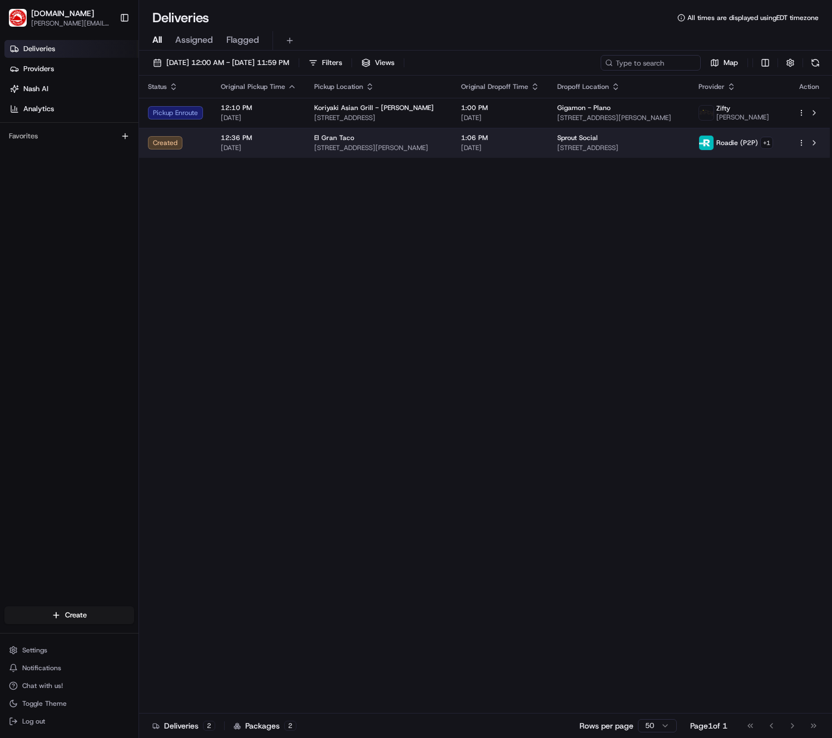
click at [712, 148] on div "Roadie (P2P) + 1" at bounding box center [744, 143] width 57 height 12
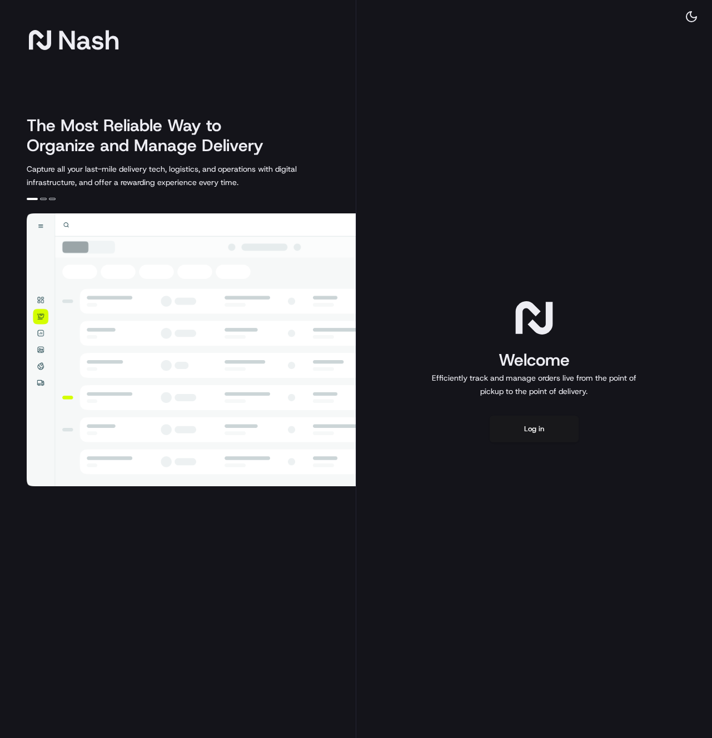
click at [6, 163] on div "Nash The Most Reliable Way to Organize and Manage Delivery Capture all your las…" at bounding box center [178, 369] width 356 height 738
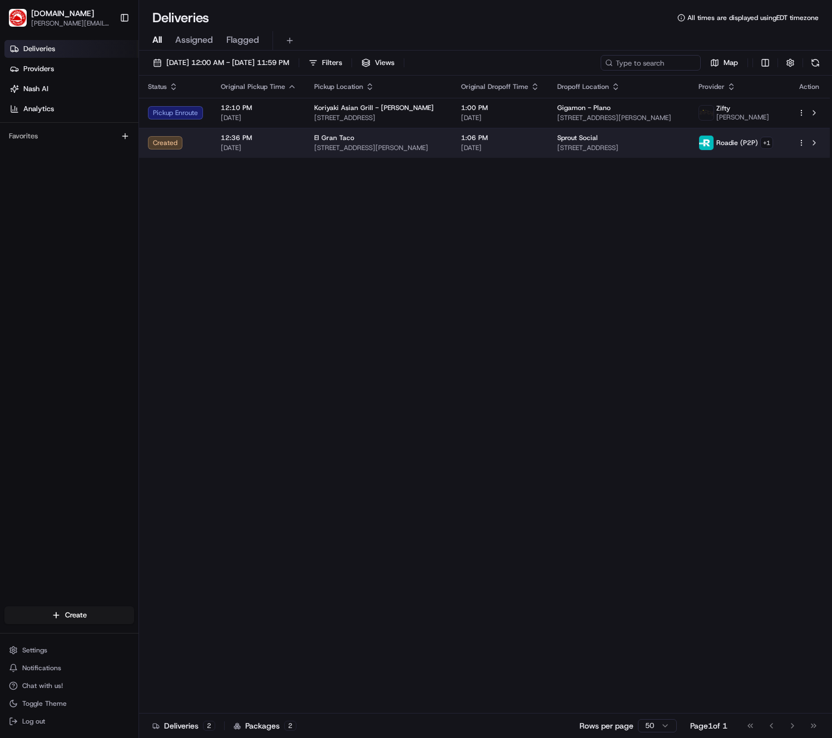
click at [377, 143] on span "[STREET_ADDRESS][PERSON_NAME]" at bounding box center [378, 147] width 129 height 9
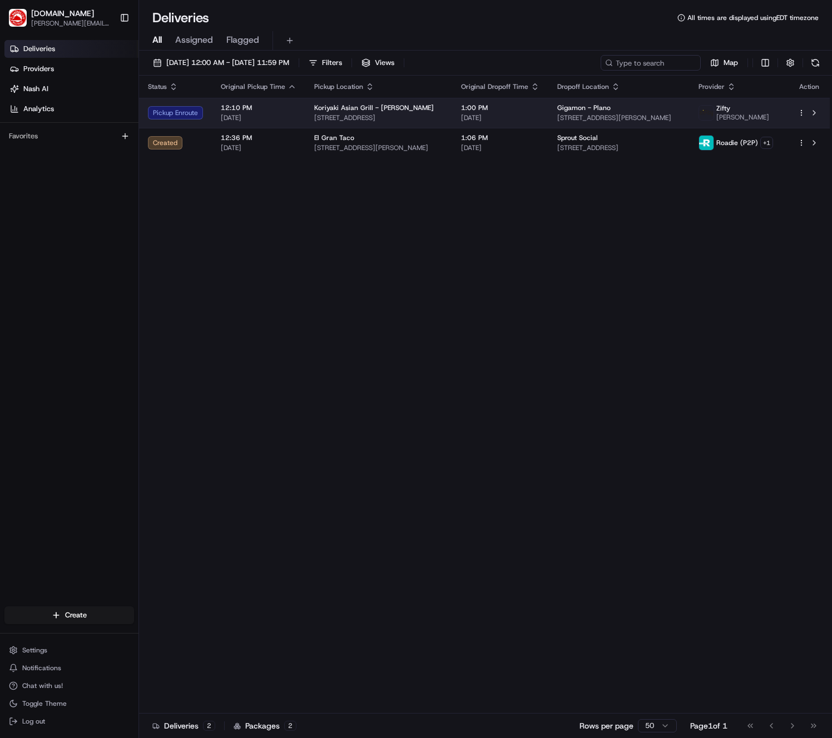
click at [297, 119] on td "12:10 PM 08/18/2025" at bounding box center [258, 113] width 93 height 30
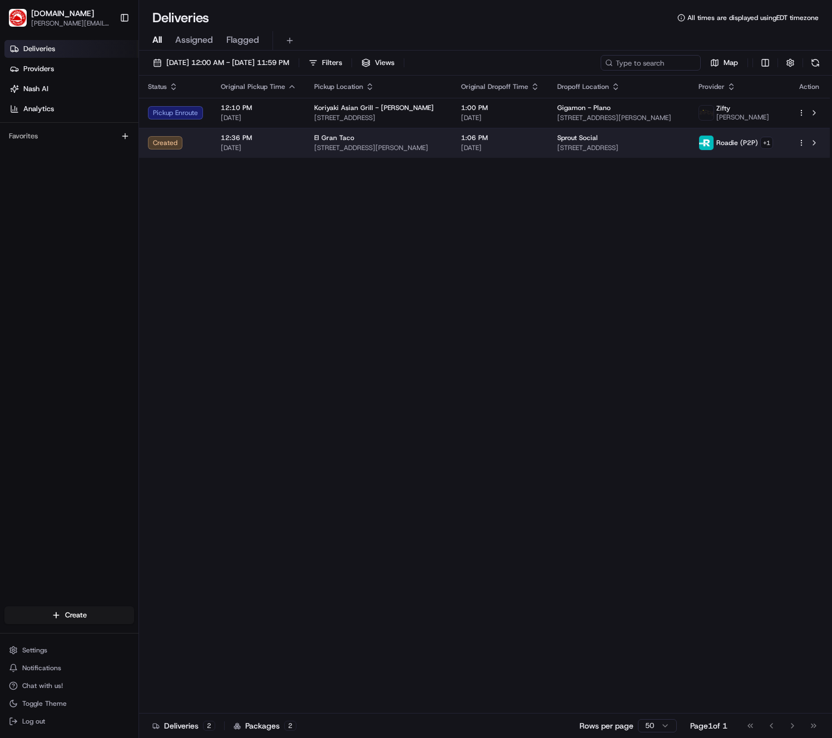
click at [305, 157] on td "El Gran Taco 1112 Martin Luther King Jr Way, Seattle, WA 98122, USA" at bounding box center [378, 143] width 147 height 30
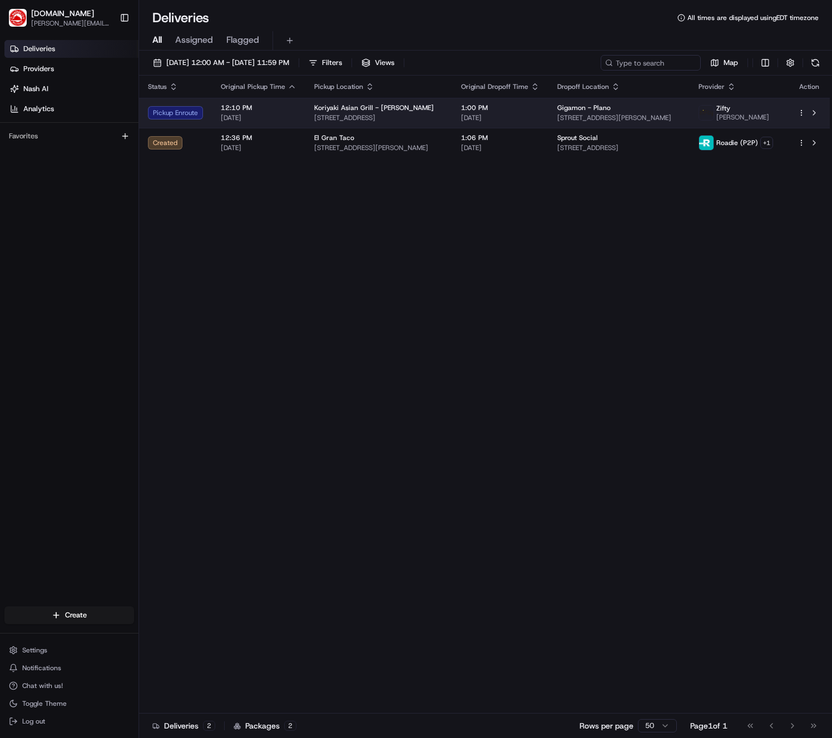
click at [271, 115] on span "[DATE]" at bounding box center [259, 117] width 76 height 9
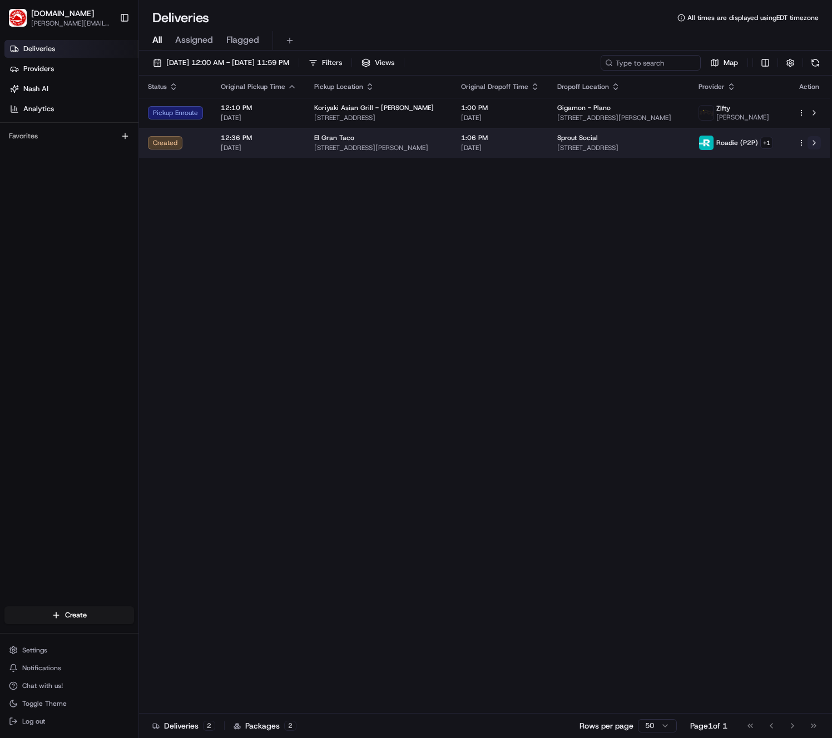
click at [815, 142] on button at bounding box center [813, 142] width 13 height 13
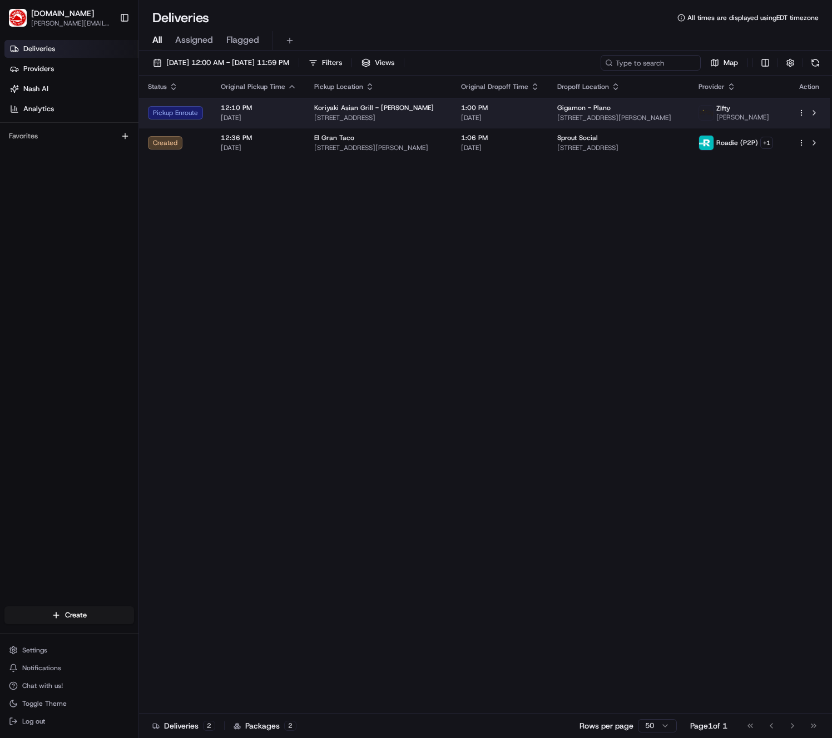
click at [387, 124] on td "Koriyaki Asian Grill - Irving 3601 Regent Blvd, 105, Irving, TX 75063, US" at bounding box center [378, 113] width 147 height 30
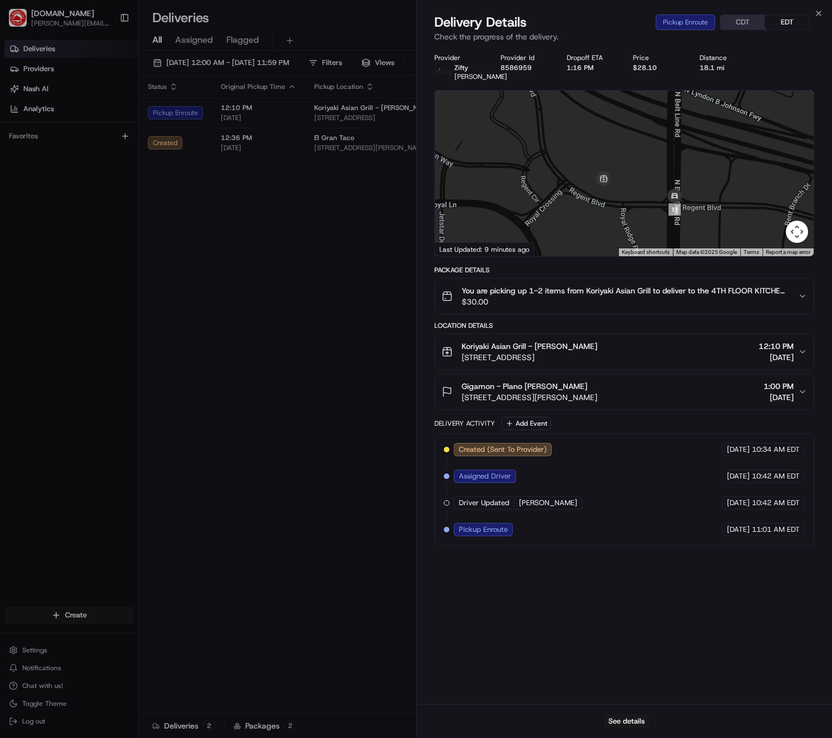
drag, startPoint x: 575, startPoint y: 165, endPoint x: 753, endPoint y: 258, distance: 200.7
click at [790, 268] on div "Provider Zifty Camilo Cortes Provider Id 8586959 Dropoff ETA 1:16 PM Price $28.…" at bounding box center [624, 299] width 380 height 492
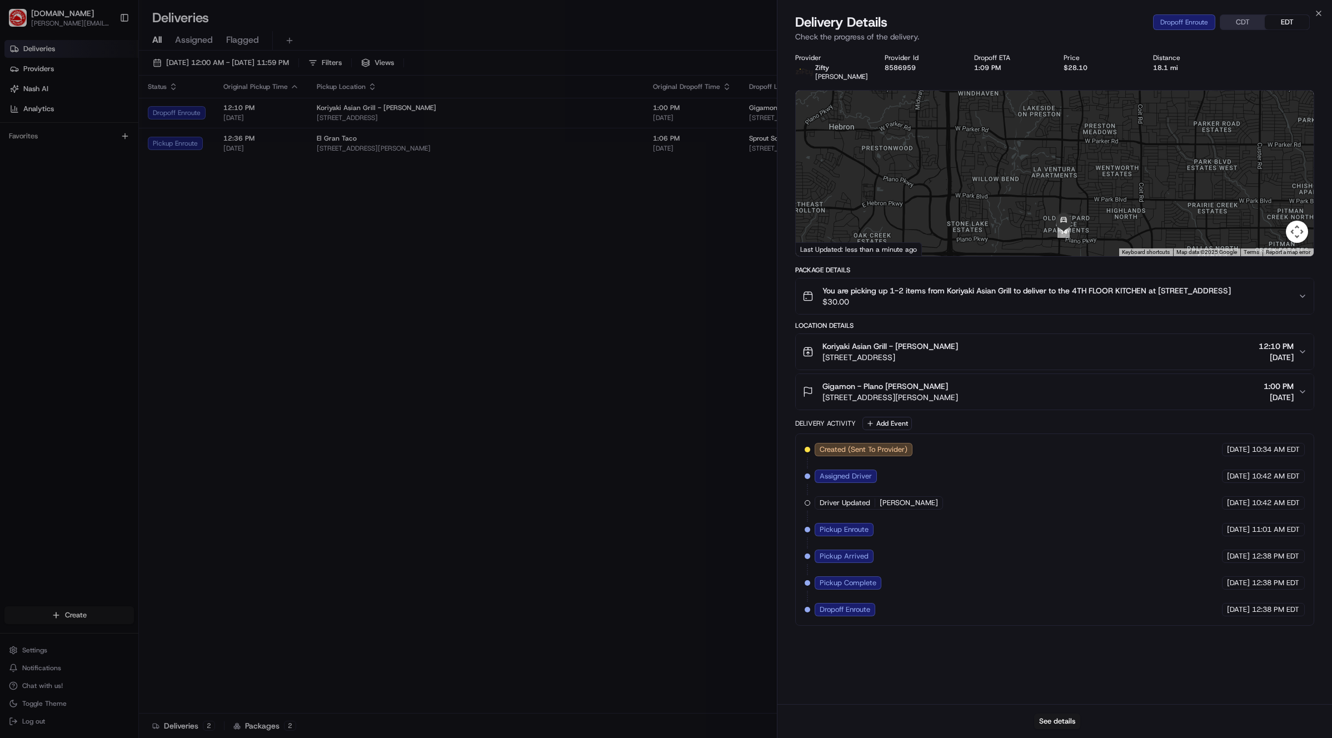
drag, startPoint x: 1157, startPoint y: 160, endPoint x: 1137, endPoint y: 208, distance: 52.1
click at [831, 208] on div at bounding box center [1055, 174] width 518 height 166
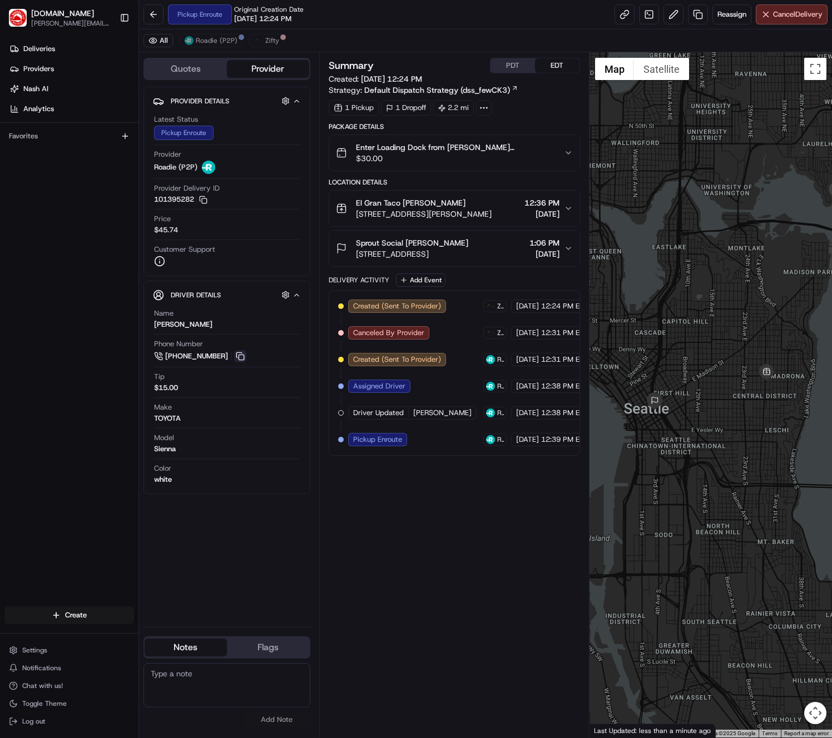
click at [242, 354] on button at bounding box center [240, 356] width 12 height 12
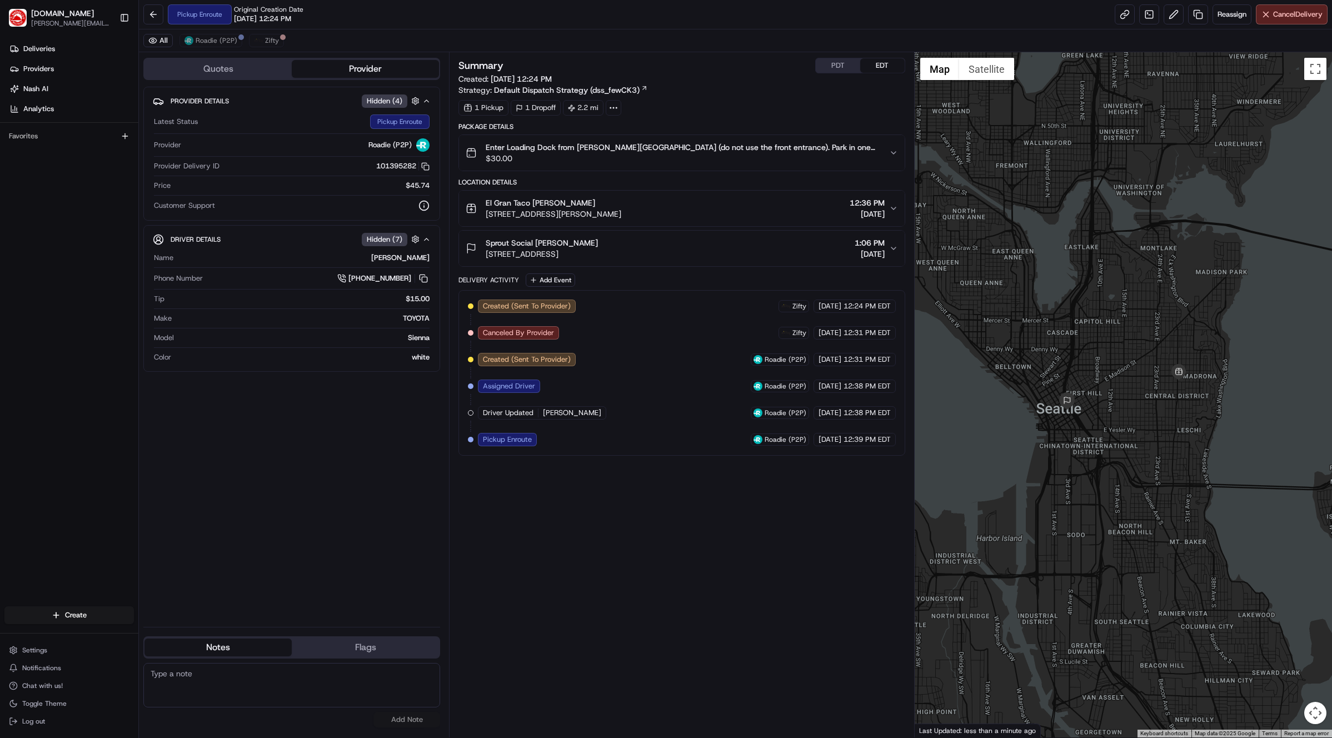
click at [773, 435] on span "Roadie (P2P)" at bounding box center [786, 439] width 42 height 9
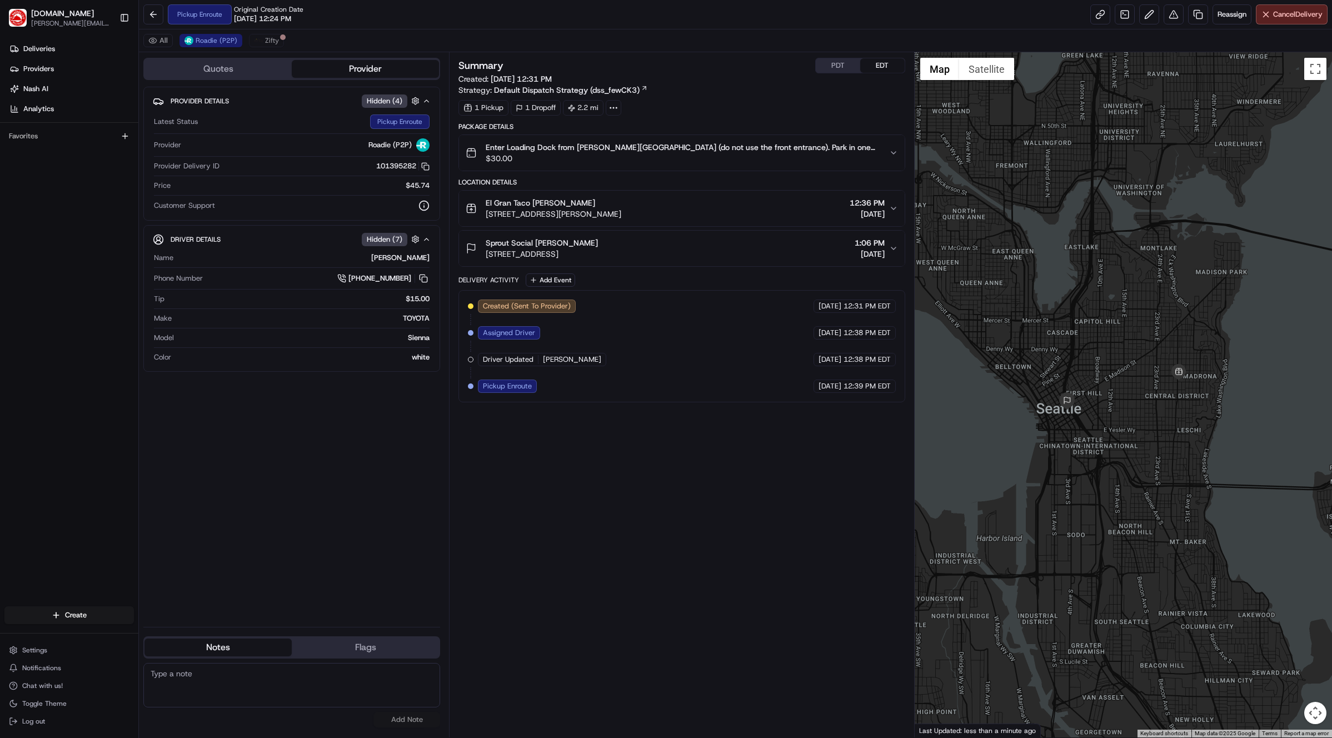
click at [775, 433] on div "Summary PDT EDT Created: 08/18/2025 12:31 PM Strategy: Default Dispatch Strateg…" at bounding box center [682, 395] width 446 height 674
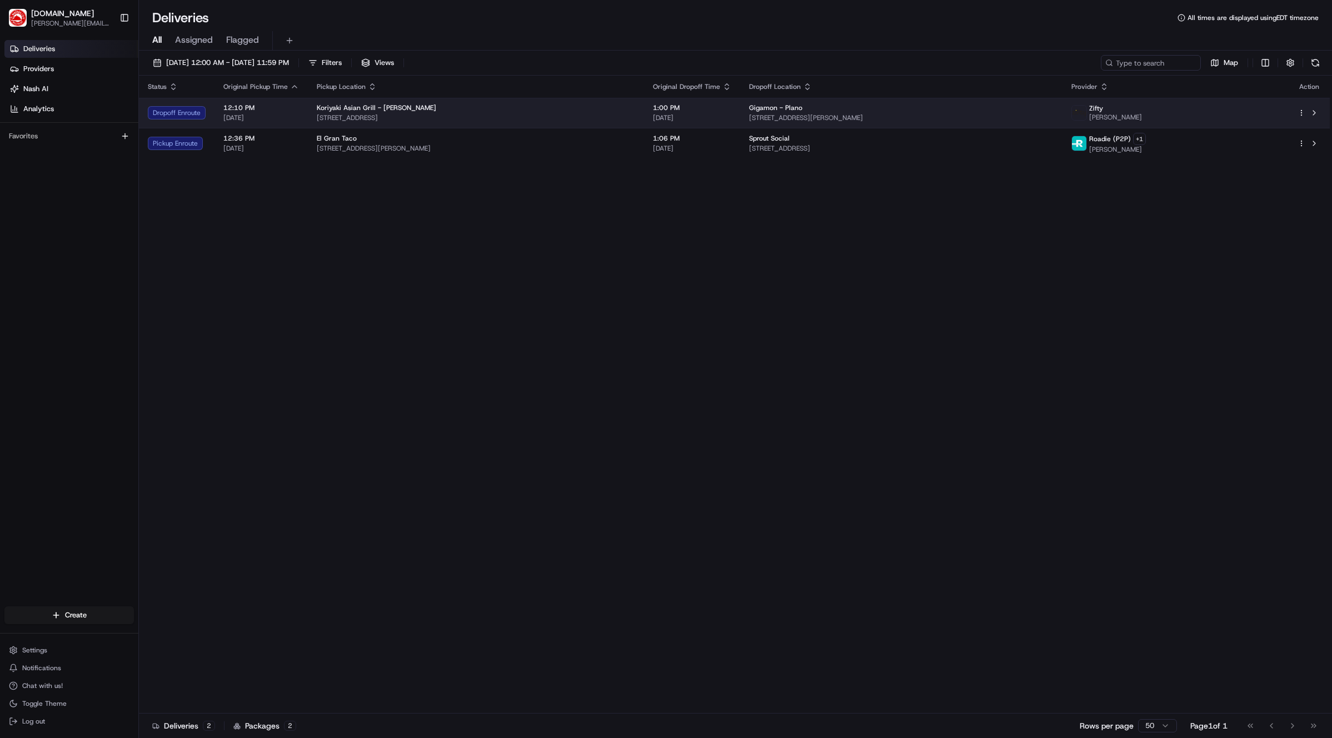
click at [732, 117] on span "[DATE]" at bounding box center [692, 117] width 78 height 9
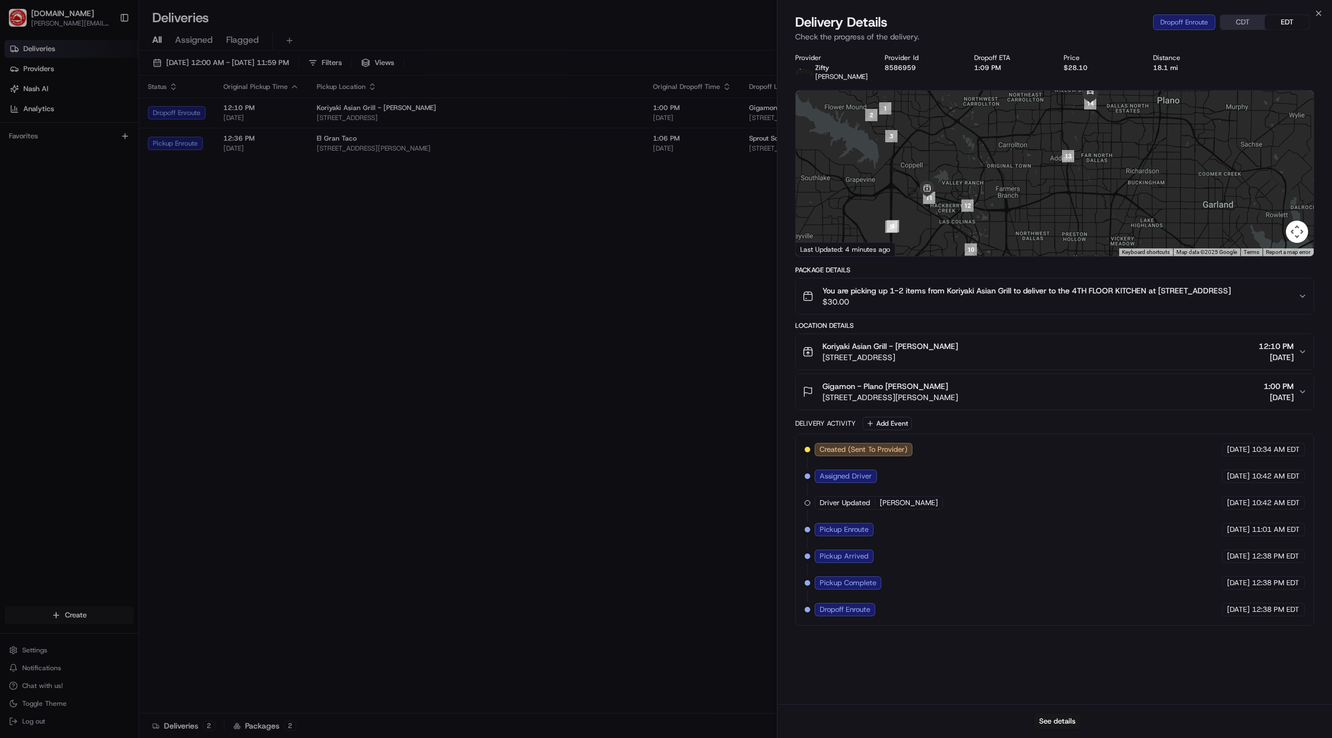
drag, startPoint x: 1185, startPoint y: 153, endPoint x: 1140, endPoint y: 127, distance: 52.1
click at [1140, 127] on div at bounding box center [1055, 174] width 518 height 166
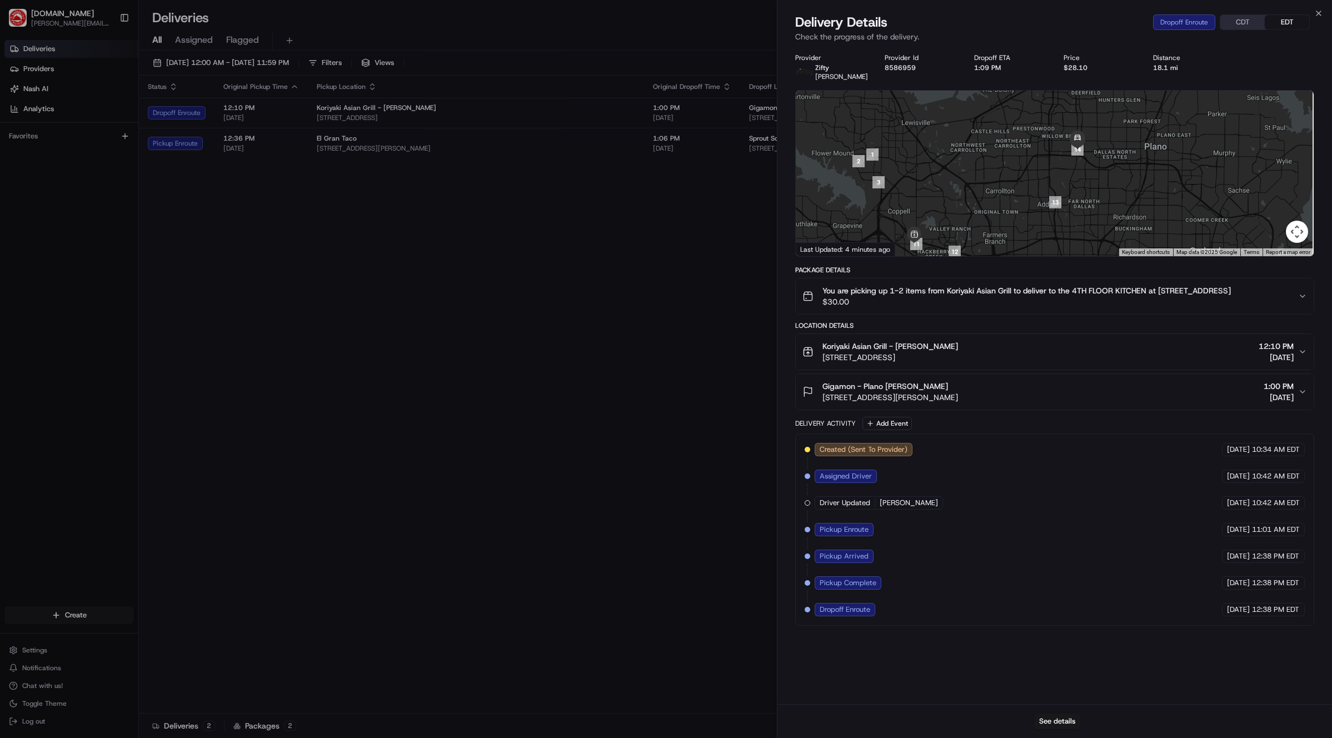
drag, startPoint x: 1117, startPoint y: 145, endPoint x: 1105, endPoint y: 191, distance: 47.9
click at [1105, 191] on div at bounding box center [1055, 174] width 518 height 166
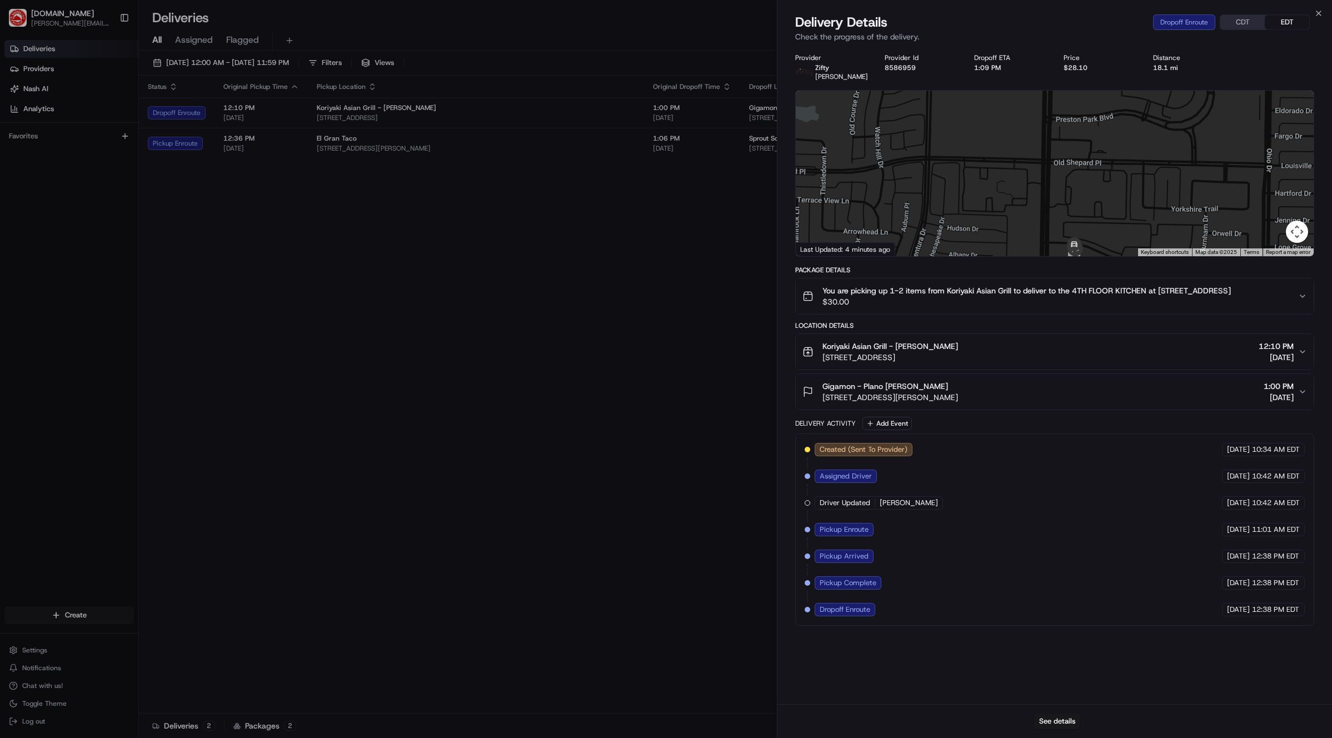
drag, startPoint x: 1079, startPoint y: 216, endPoint x: 1063, endPoint y: 138, distance: 78.9
click at [1063, 139] on div at bounding box center [1055, 174] width 518 height 166
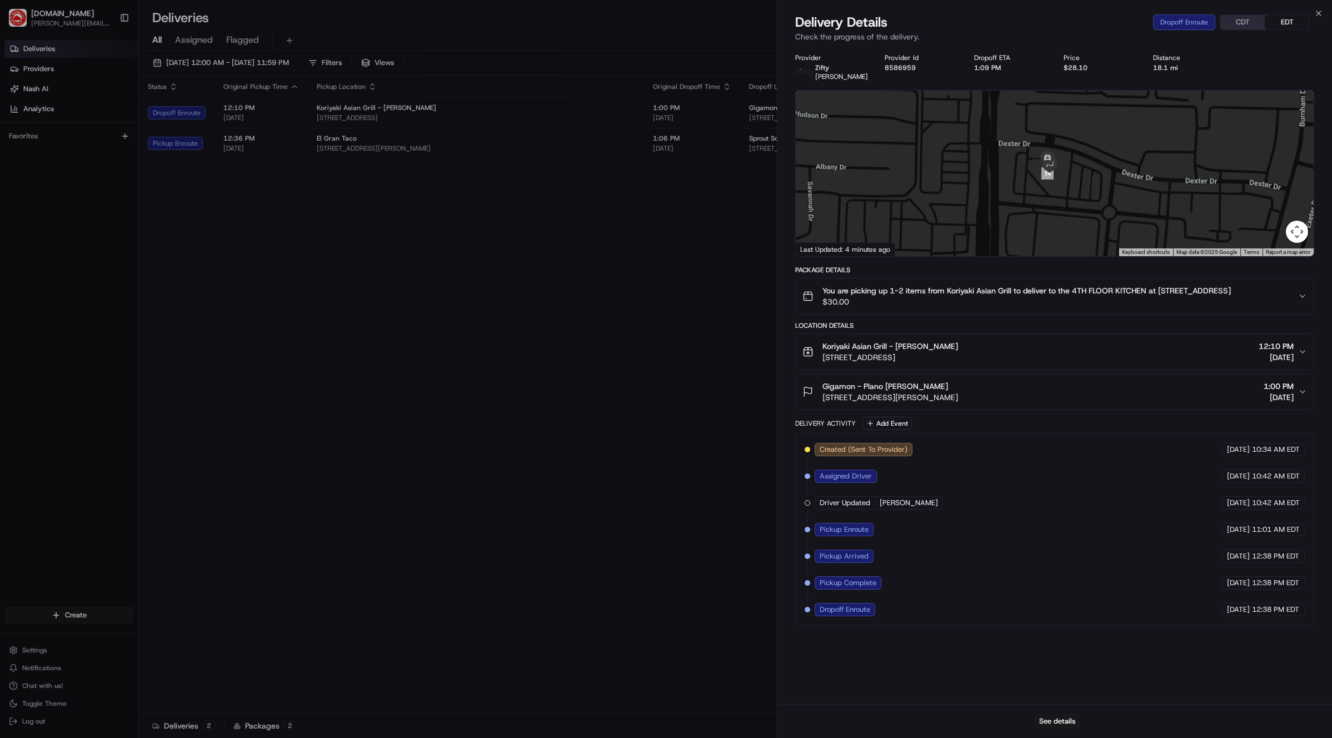
drag, startPoint x: 1052, startPoint y: 123, endPoint x: 1074, endPoint y: 225, distance: 104.7
click at [1074, 225] on div at bounding box center [1055, 174] width 518 height 166
click at [1047, 177] on img "14" at bounding box center [1048, 173] width 12 height 12
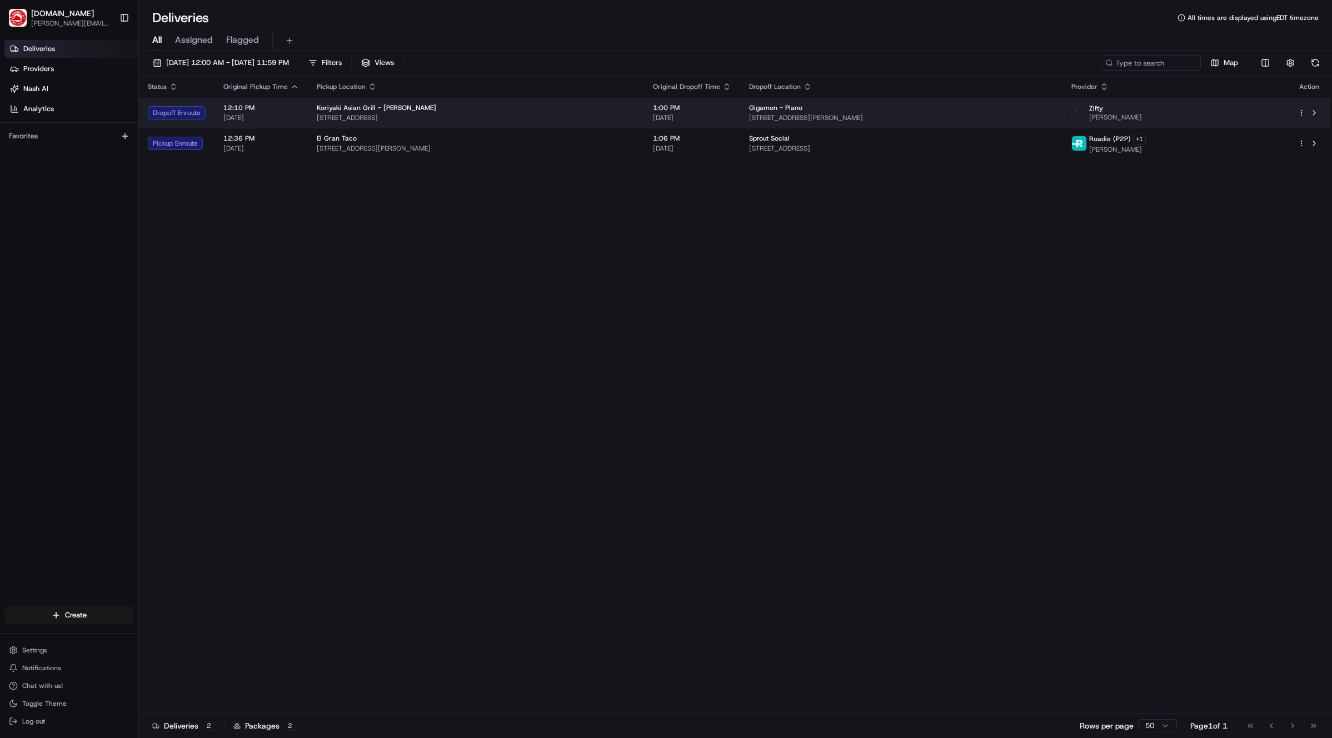
click at [819, 112] on div "Gigamon - Plano [STREET_ADDRESS][PERSON_NAME]" at bounding box center [901, 112] width 305 height 19
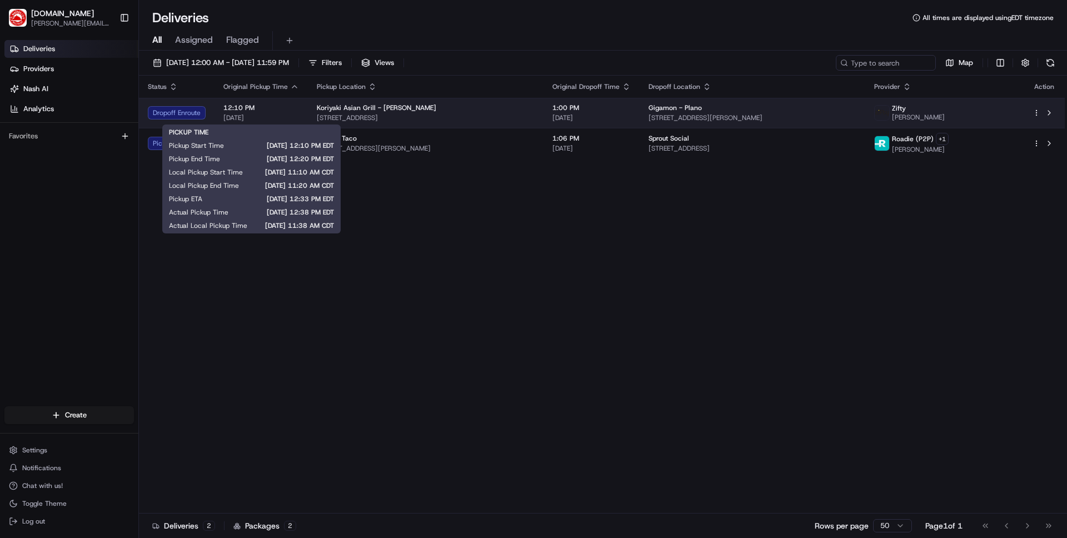
click at [258, 108] on span "12:10 PM" at bounding box center [261, 107] width 76 height 9
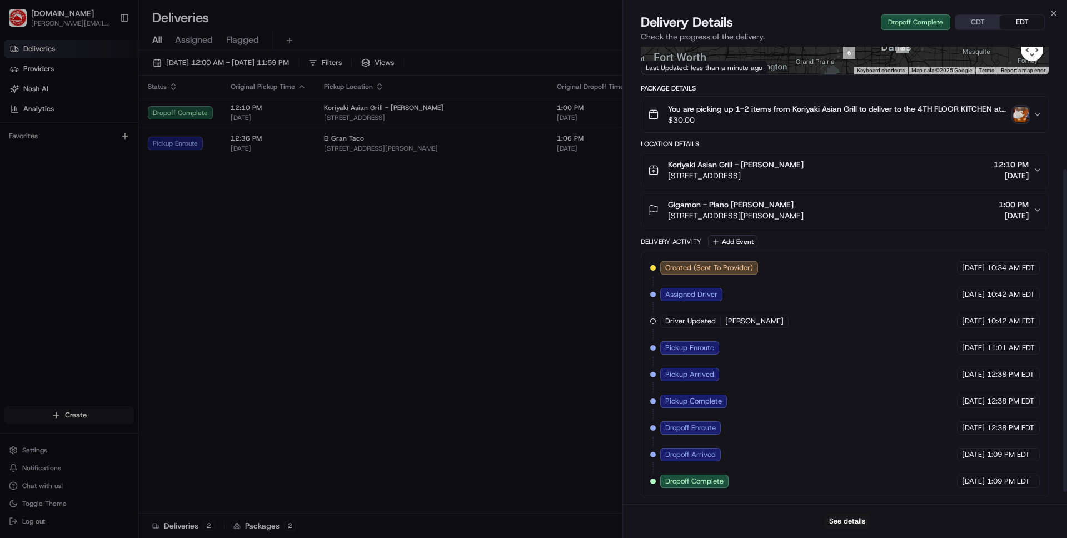
scroll to position [191, 0]
click at [1058, 14] on div "Delivery Details Dropoff Complete CDT EDT Check the progress of the delivery." at bounding box center [845, 29] width 444 height 33
click at [1056, 14] on icon "button" at bounding box center [1053, 13] width 9 height 9
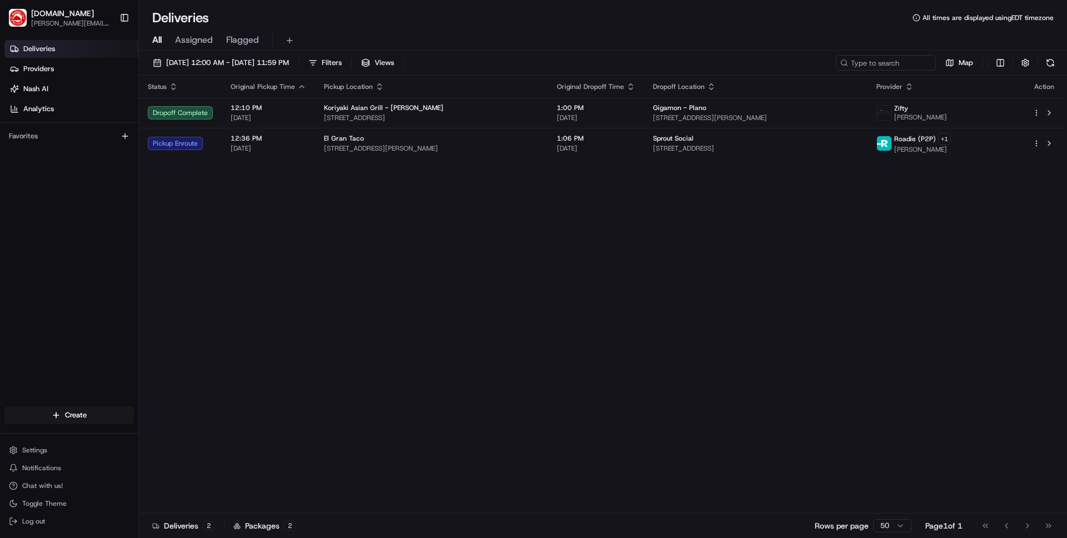
click at [744, 242] on div "Status Original Pickup Time Pickup Location Original Dropoff Time Dropoff Locat…" at bounding box center [602, 295] width 926 height 438
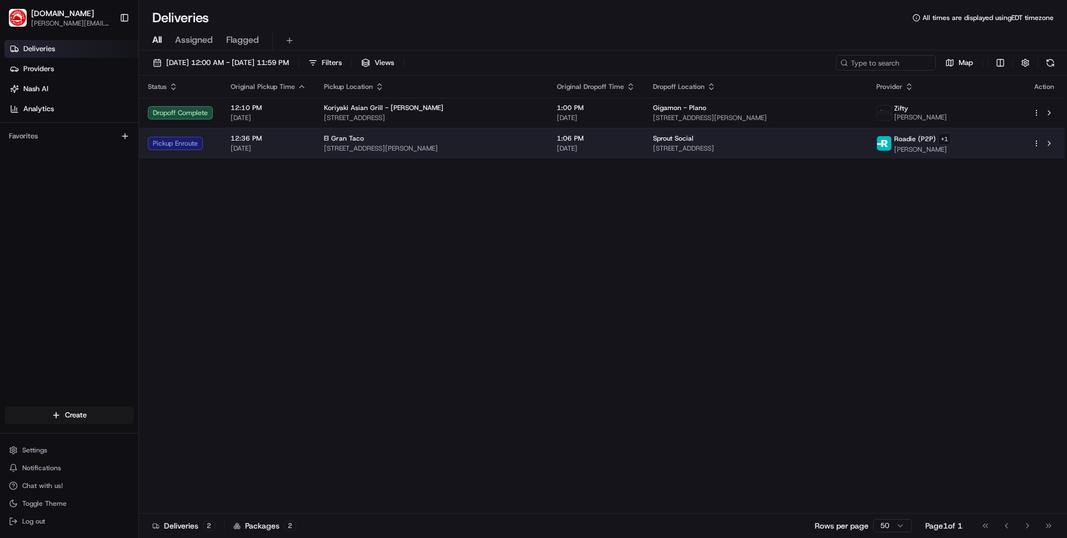
click at [644, 140] on td "1:06 PM [DATE]" at bounding box center [596, 143] width 96 height 31
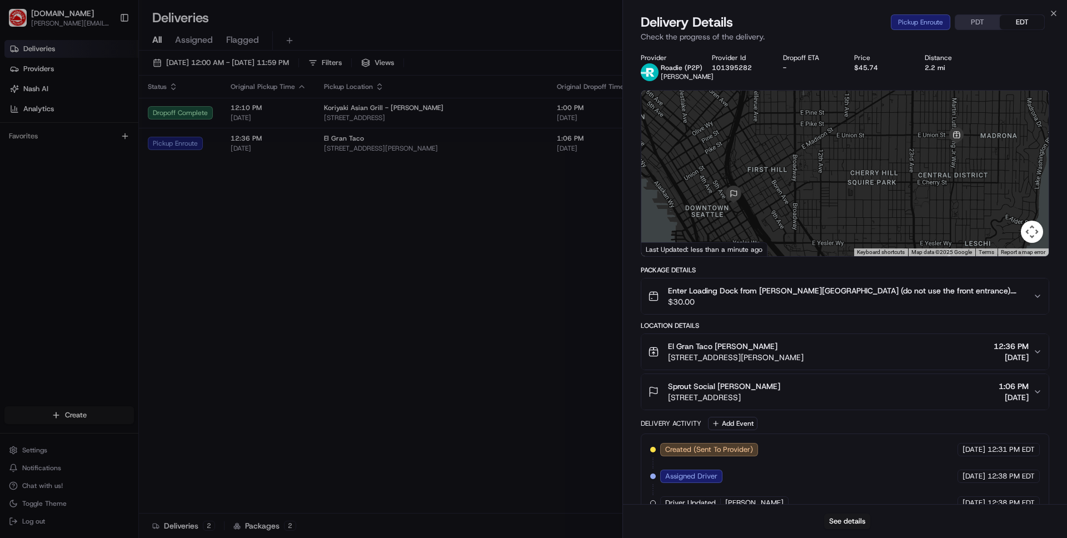
click at [933, 301] on span "$30.00" at bounding box center [846, 301] width 356 height 11
